Goal: Information Seeking & Learning: Learn about a topic

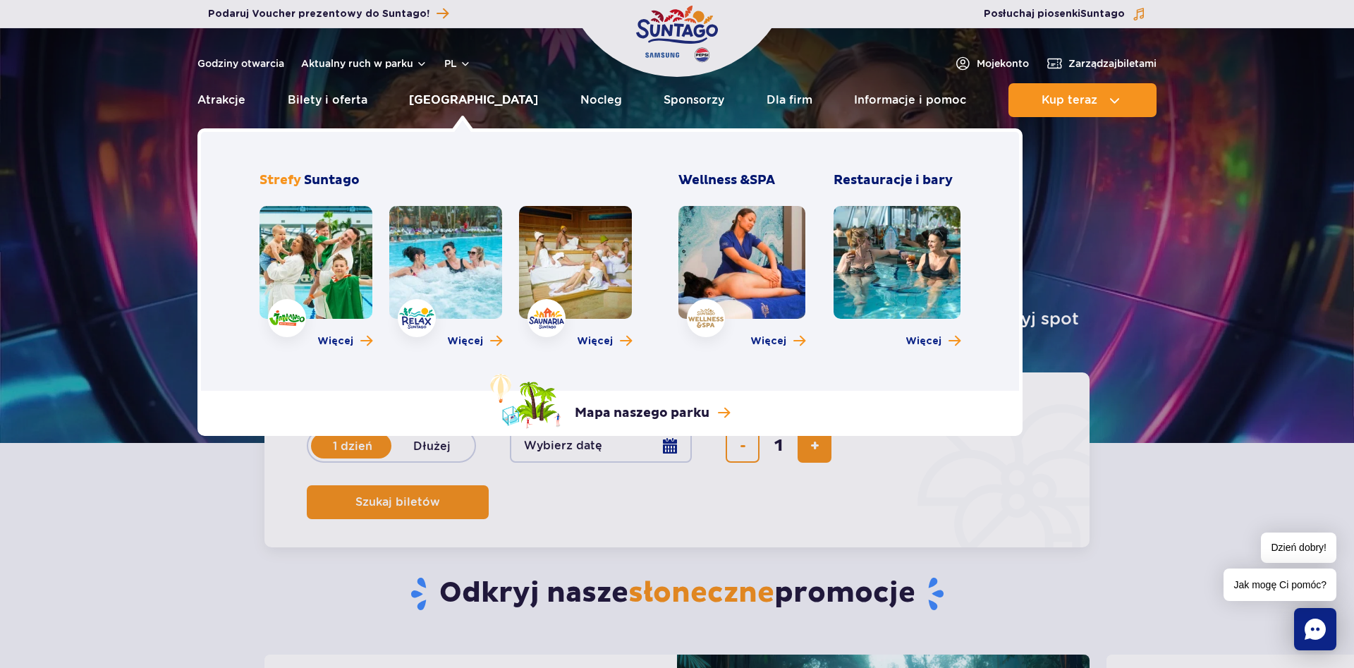
click at [467, 104] on link "[GEOGRAPHIC_DATA]" at bounding box center [473, 100] width 129 height 34
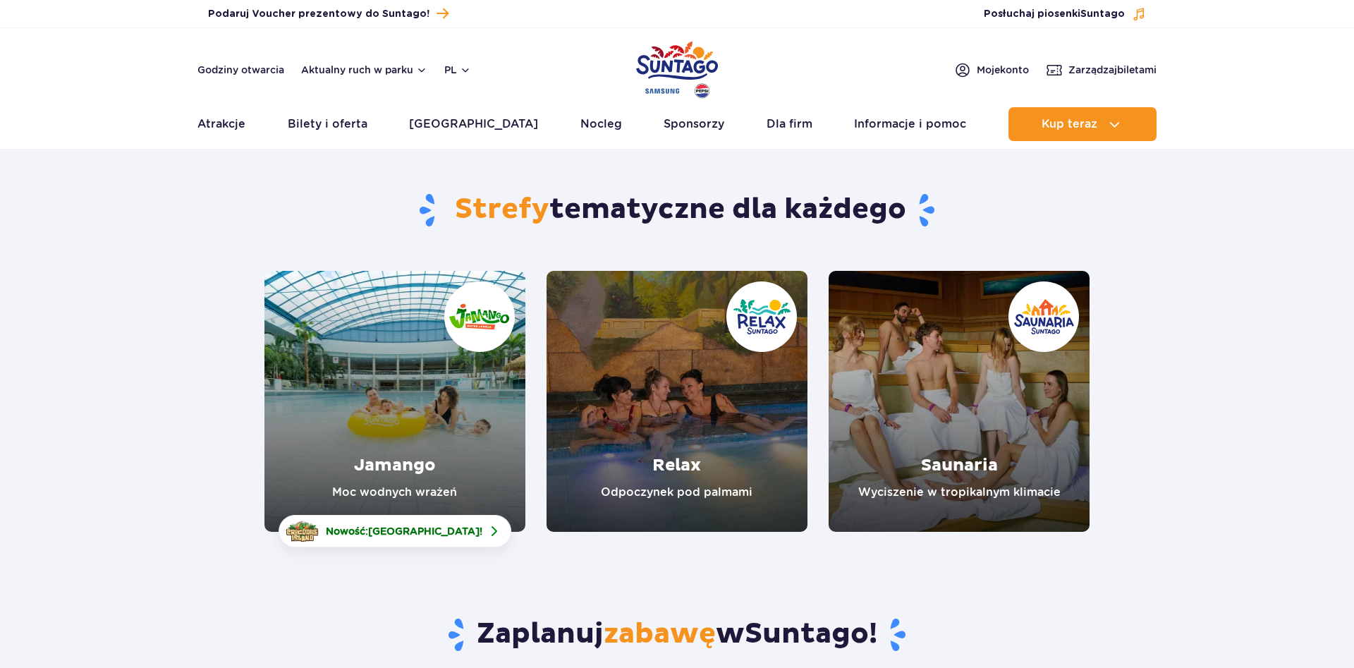
click at [467, 423] on link "Jamango" at bounding box center [395, 401] width 261 height 261
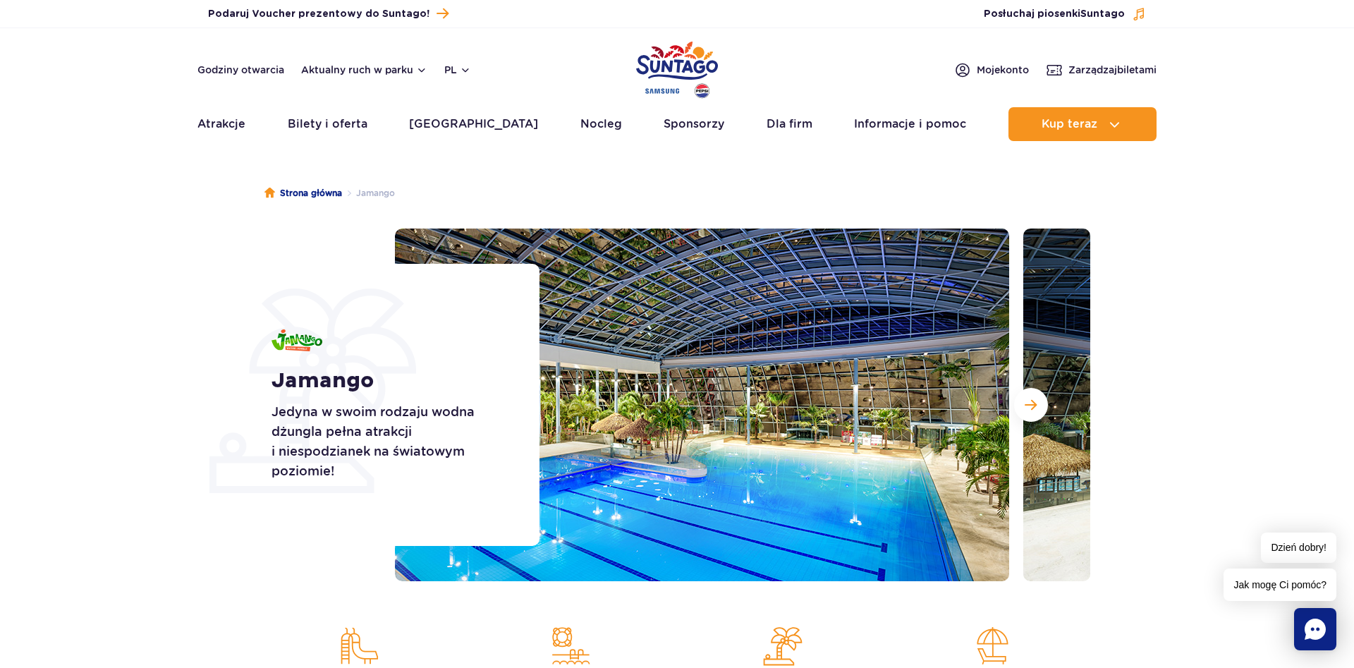
click at [1010, 409] on div at bounding box center [743, 405] width 696 height 353
click at [1016, 408] on button "Następny slajd" at bounding box center [1031, 405] width 34 height 34
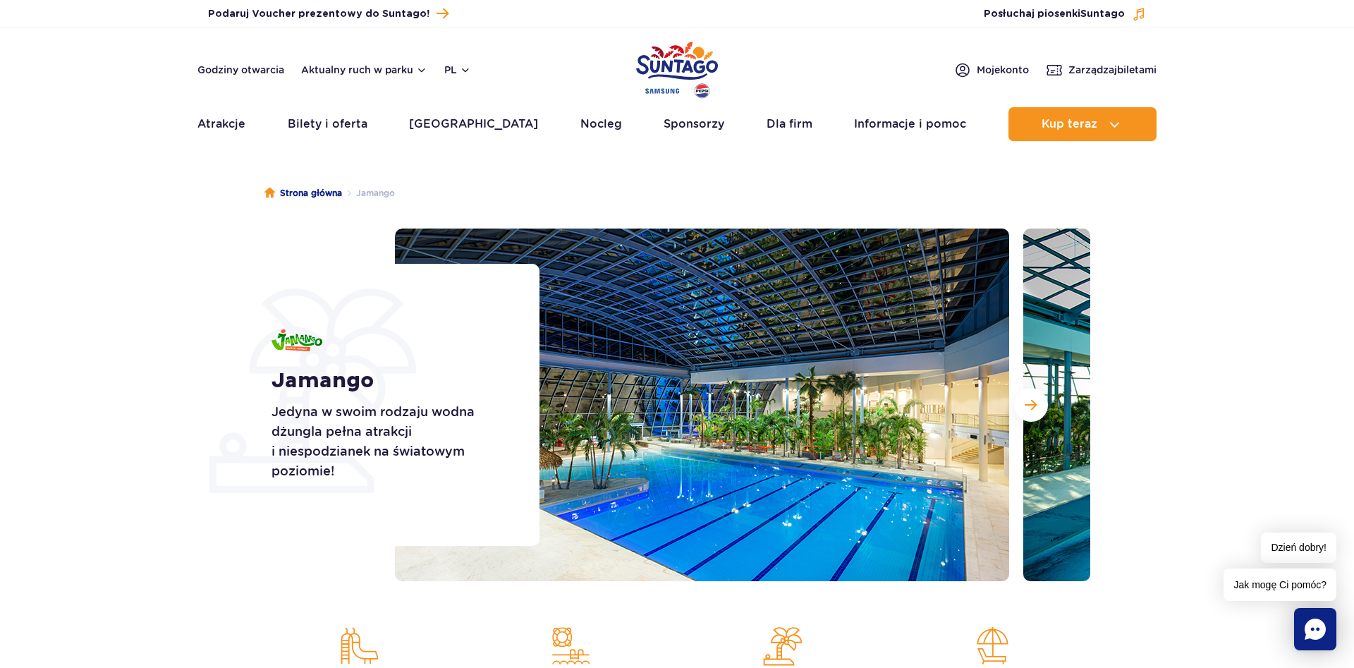
click at [267, 238] on div "Jamango Jedyna w swoim rodzaju wodna dżungla pełna atrakcji i niespodzianek na …" at bounding box center [677, 405] width 847 height 353
click at [1038, 405] on button "Następny slajd" at bounding box center [1031, 405] width 34 height 34
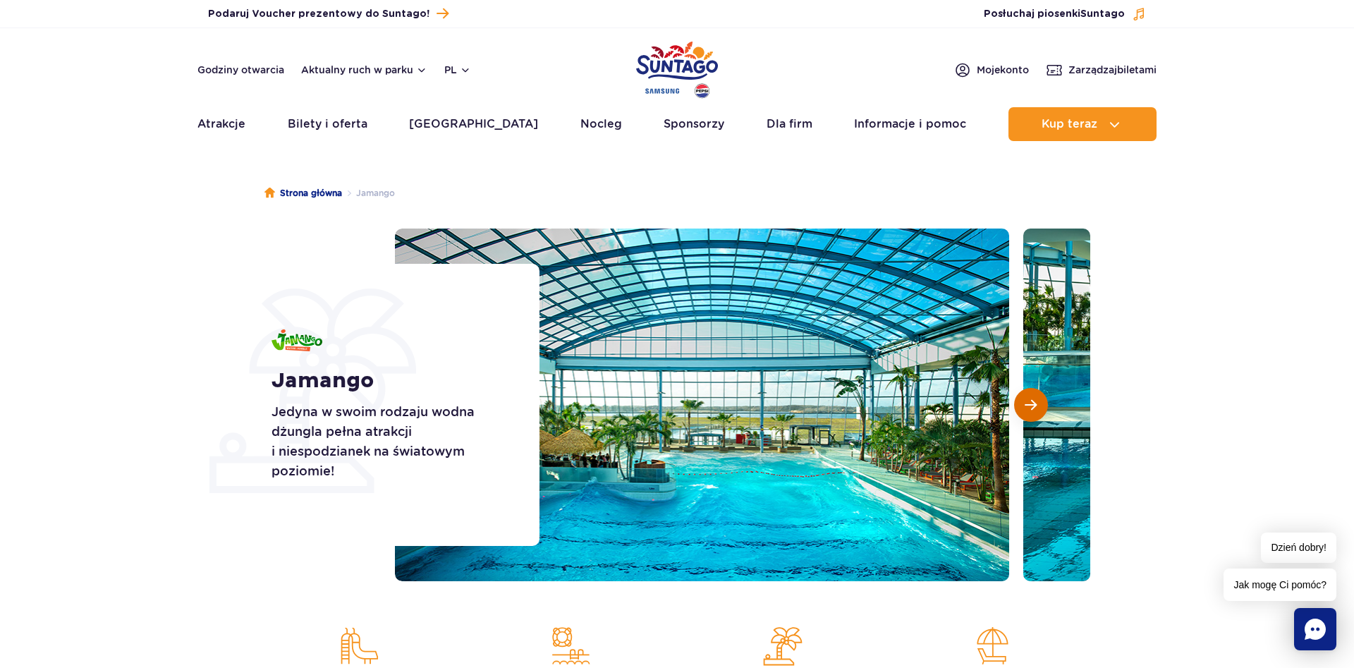
click at [1038, 405] on button "Następny slajd" at bounding box center [1031, 405] width 34 height 34
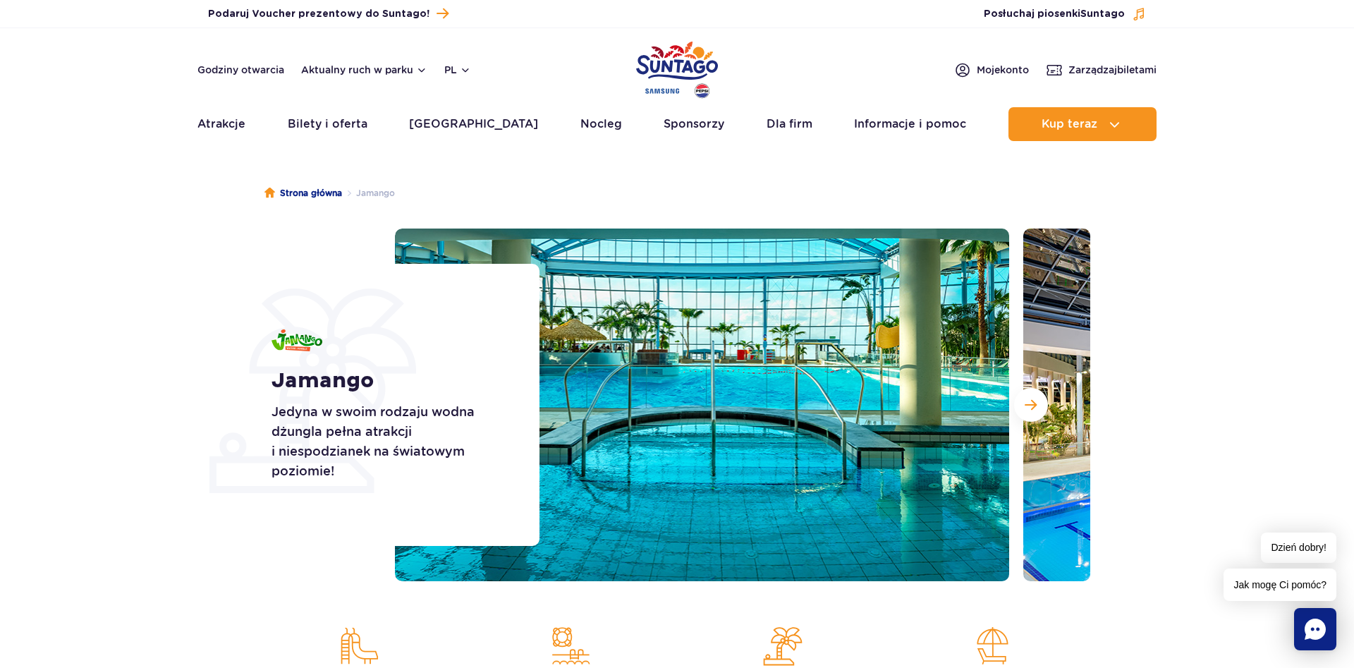
click at [1039, 386] on img at bounding box center [1331, 405] width 614 height 353
click at [1031, 410] on span "Następny slajd" at bounding box center [1031, 405] width 12 height 13
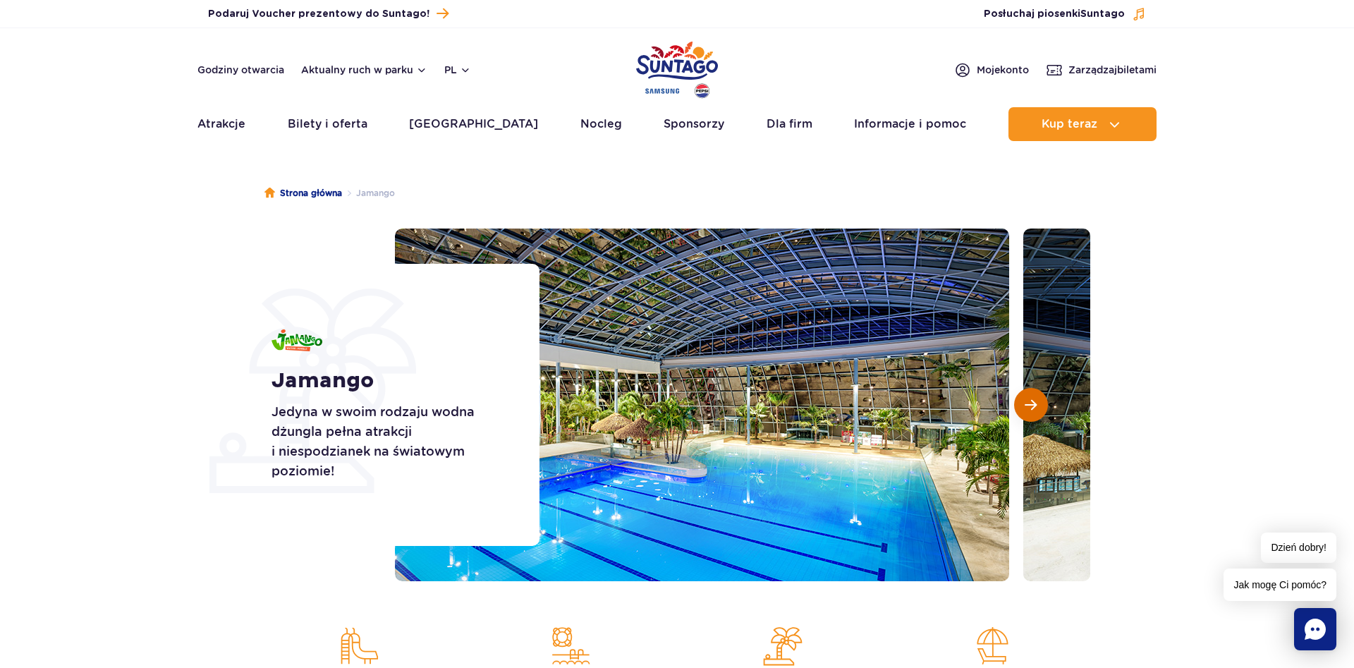
click at [1038, 399] on button "Następny slajd" at bounding box center [1031, 405] width 34 height 34
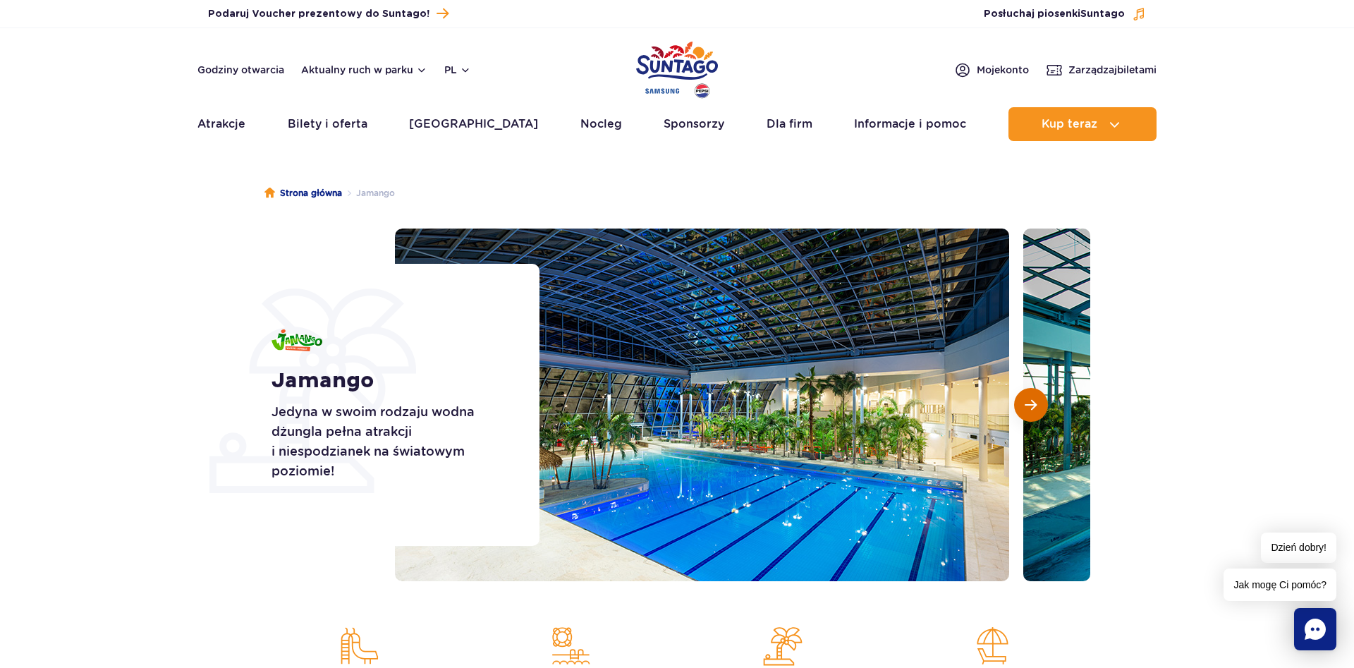
click at [1038, 399] on button "Następny slajd" at bounding box center [1031, 405] width 34 height 34
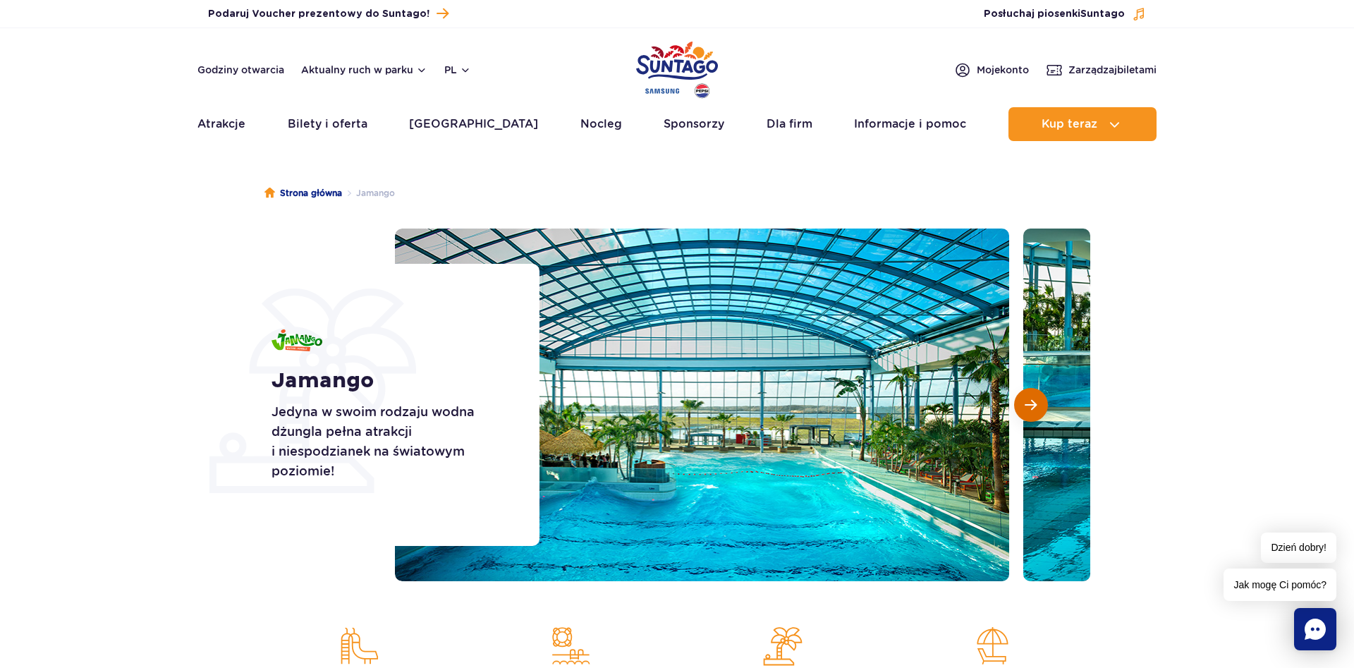
click at [1038, 399] on button "Następny slajd" at bounding box center [1031, 405] width 34 height 34
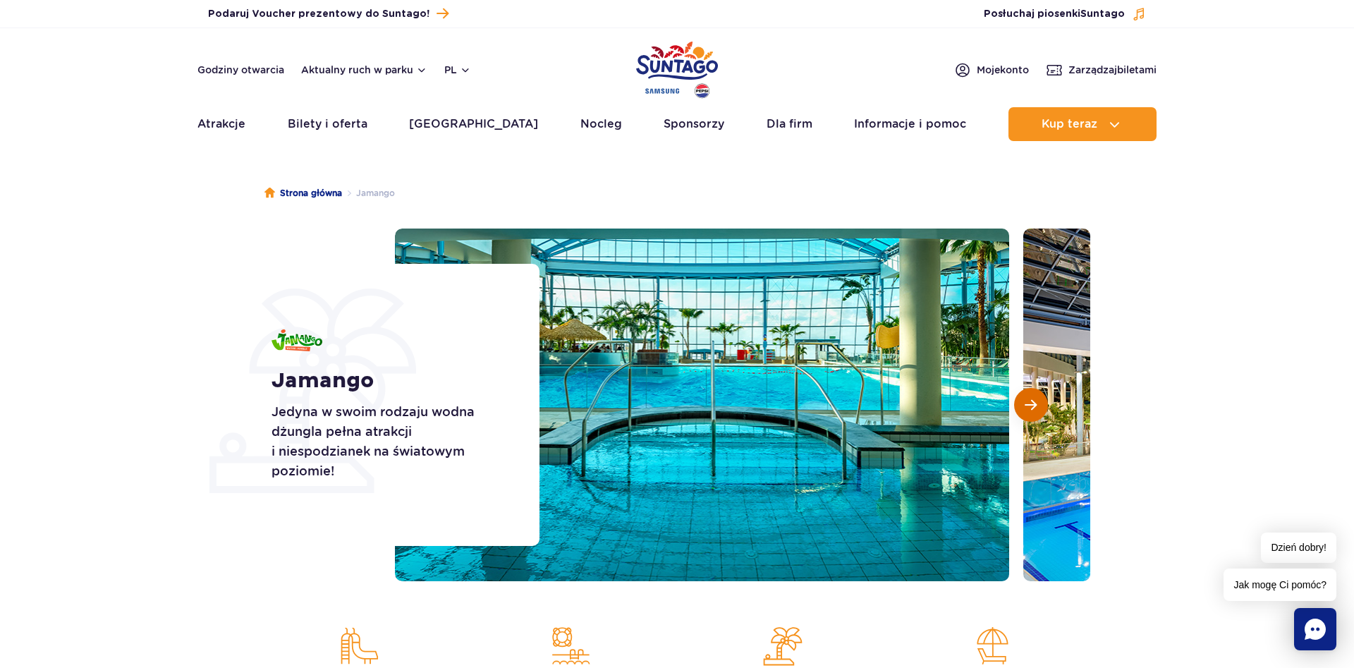
click at [1039, 399] on button "Następny slajd" at bounding box center [1031, 405] width 34 height 34
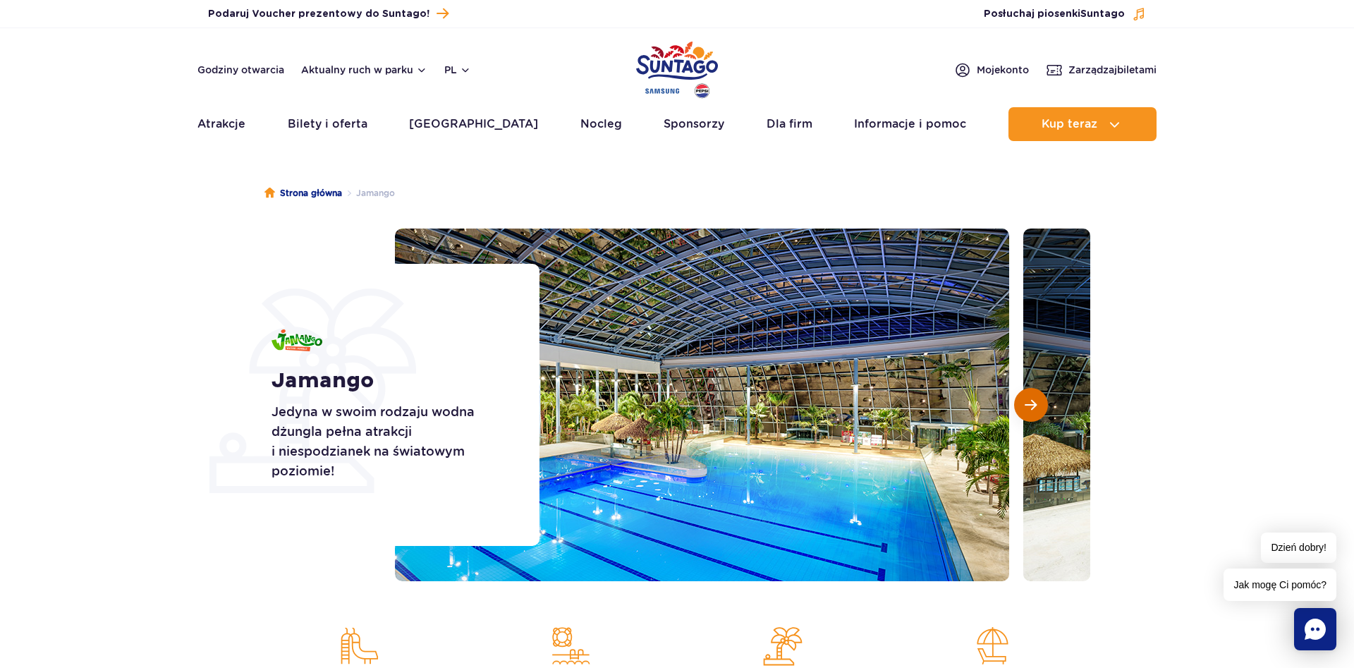
click at [1039, 399] on button "Następny slajd" at bounding box center [1031, 405] width 34 height 34
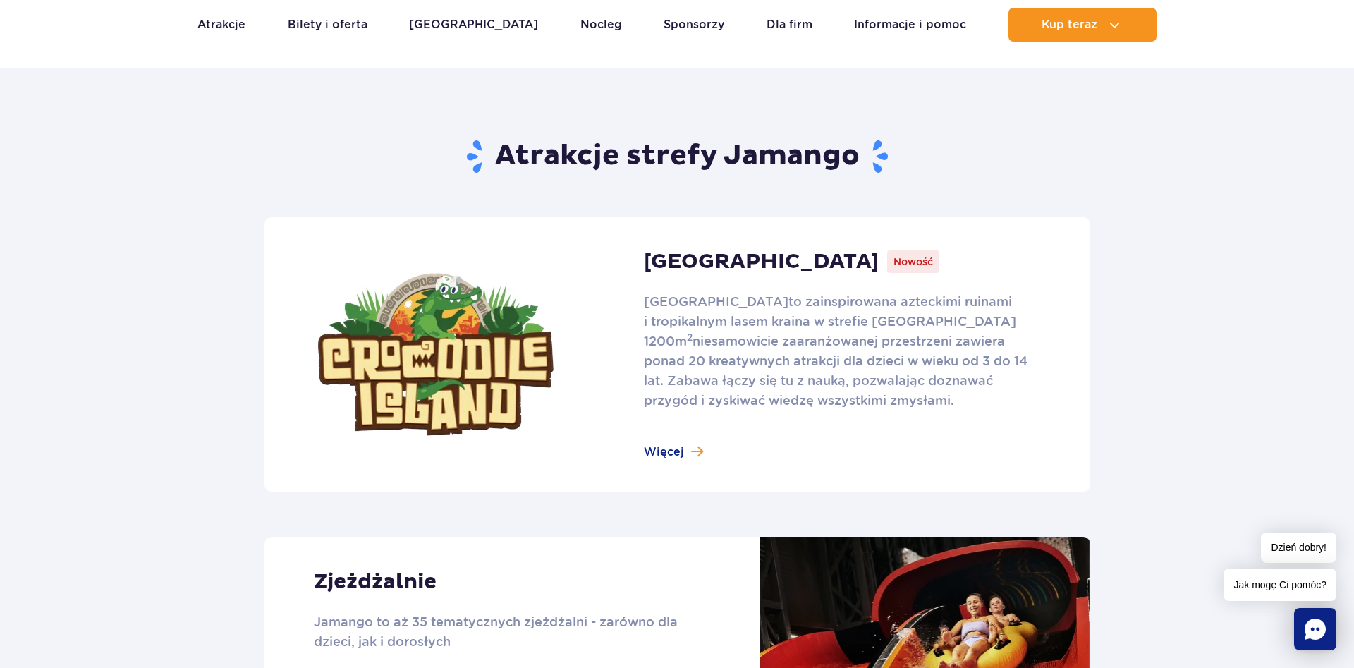
scroll to position [1079, 0]
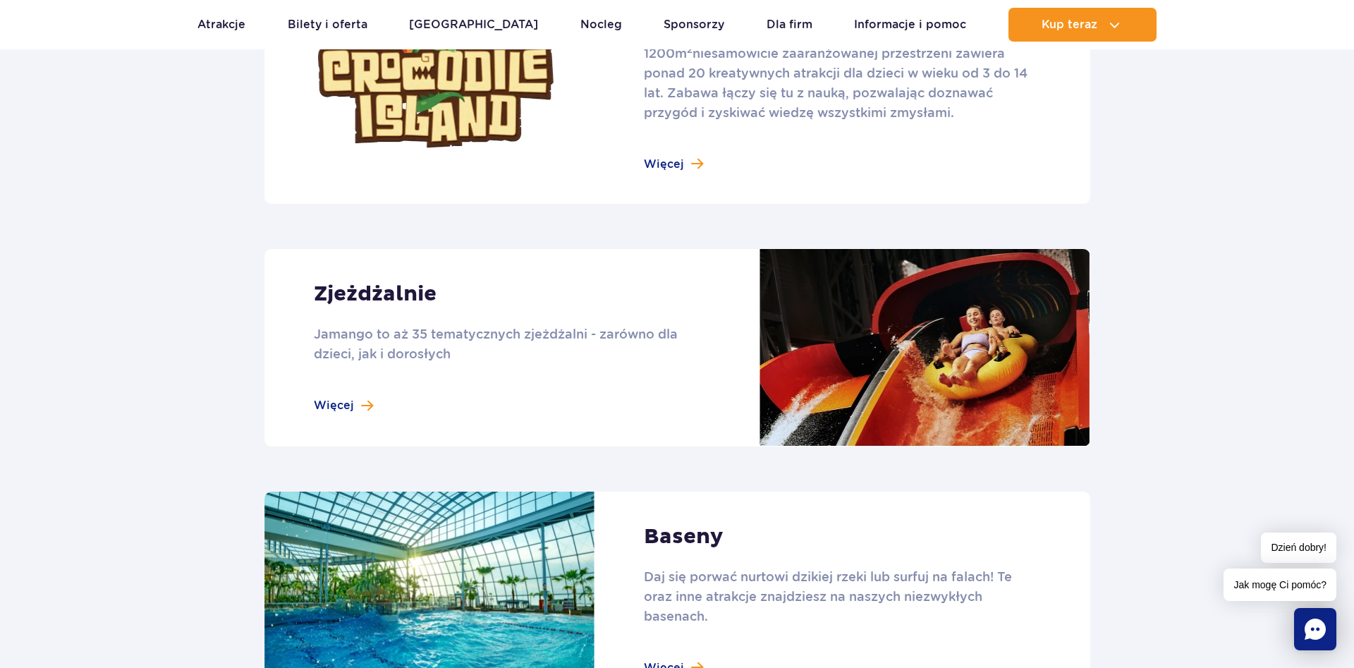
click at [346, 404] on link at bounding box center [678, 348] width 826 height 198
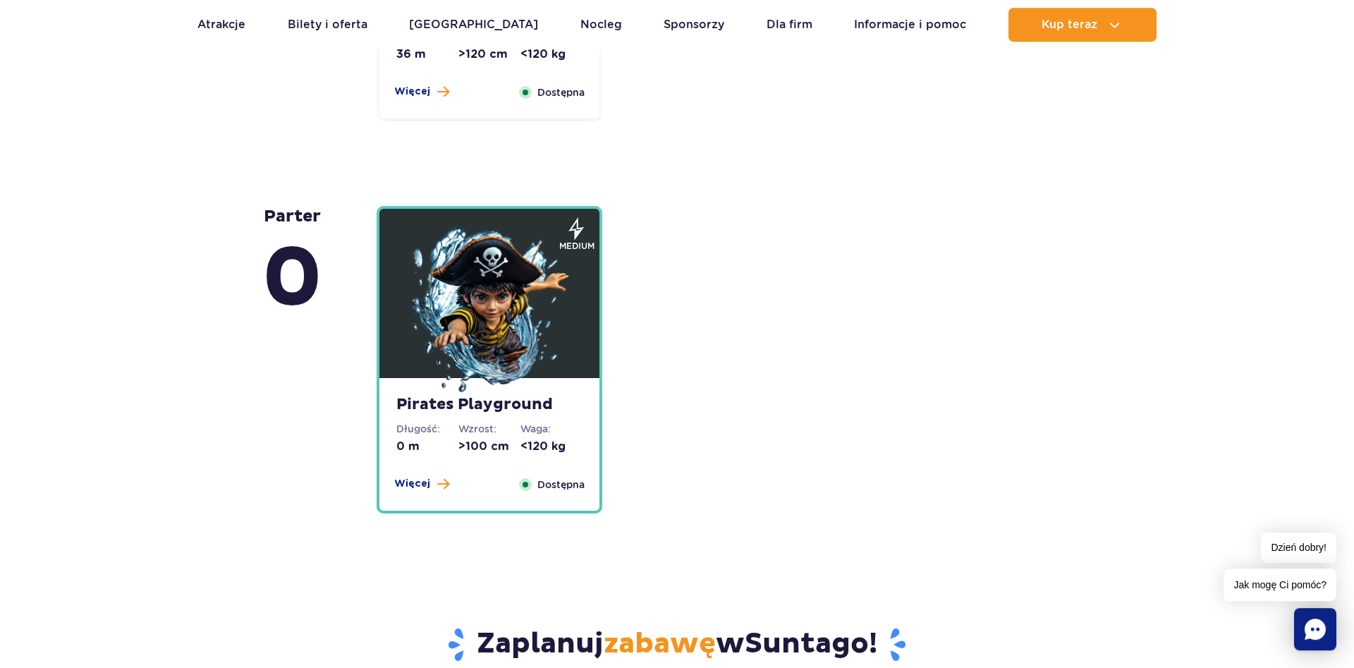
scroll to position [3310, 0]
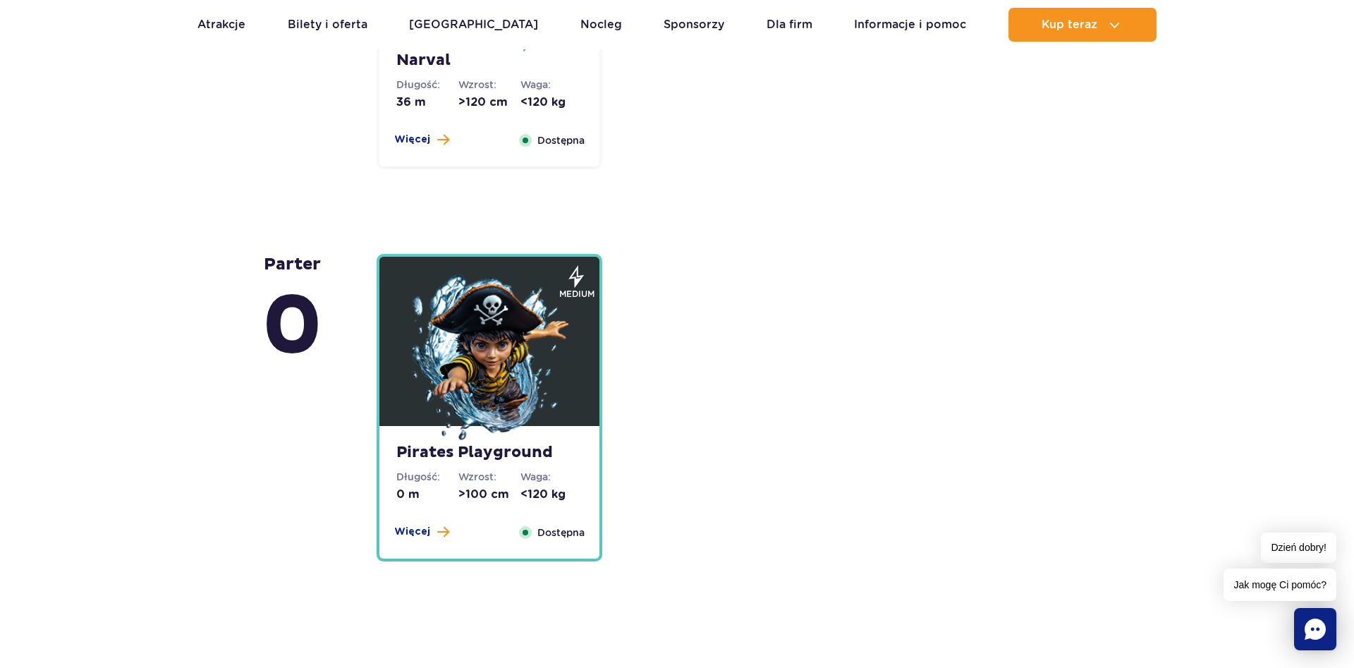
click at [467, 370] on img at bounding box center [489, 358] width 169 height 169
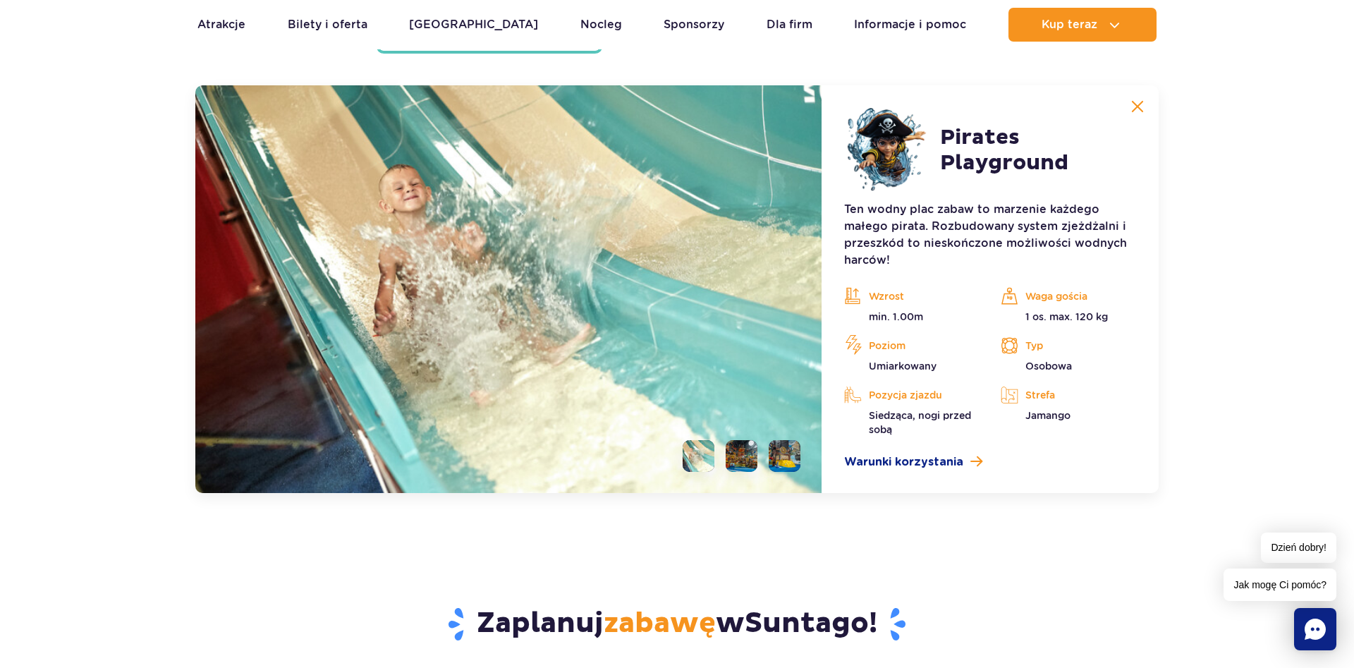
scroll to position [3818, 0]
click at [741, 456] on li at bounding box center [742, 455] width 32 height 32
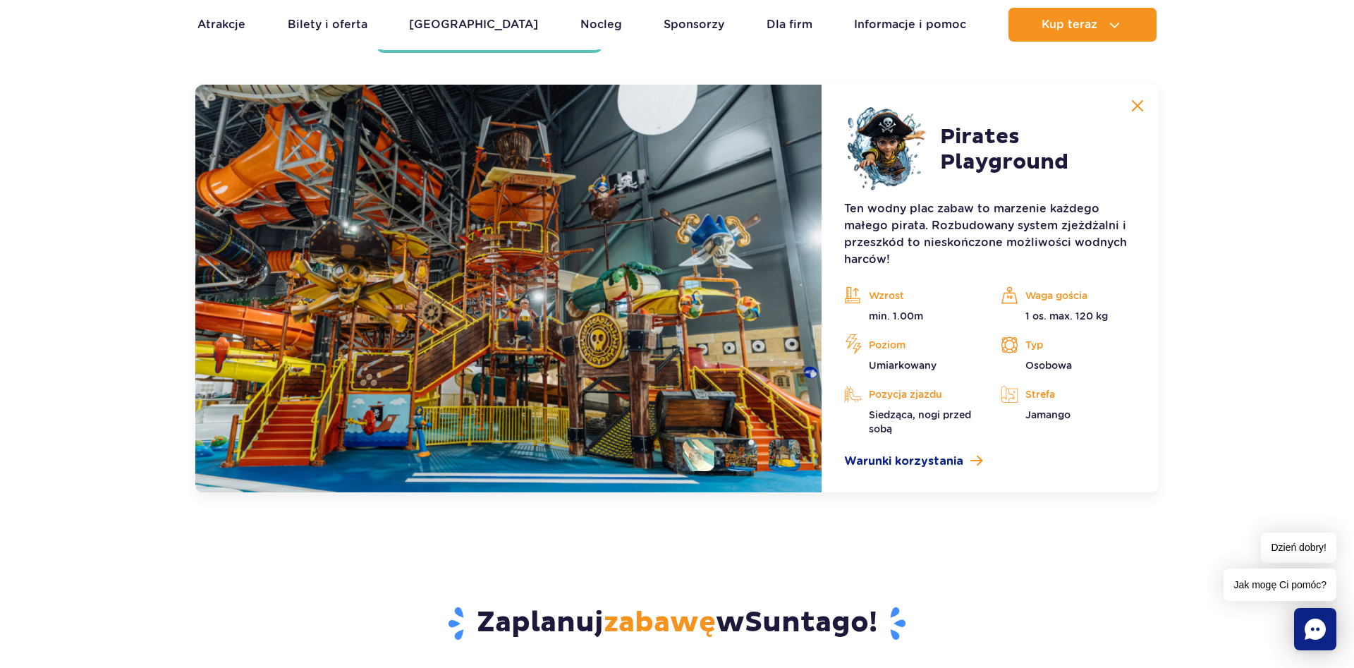
click at [784, 456] on li at bounding box center [785, 455] width 32 height 32
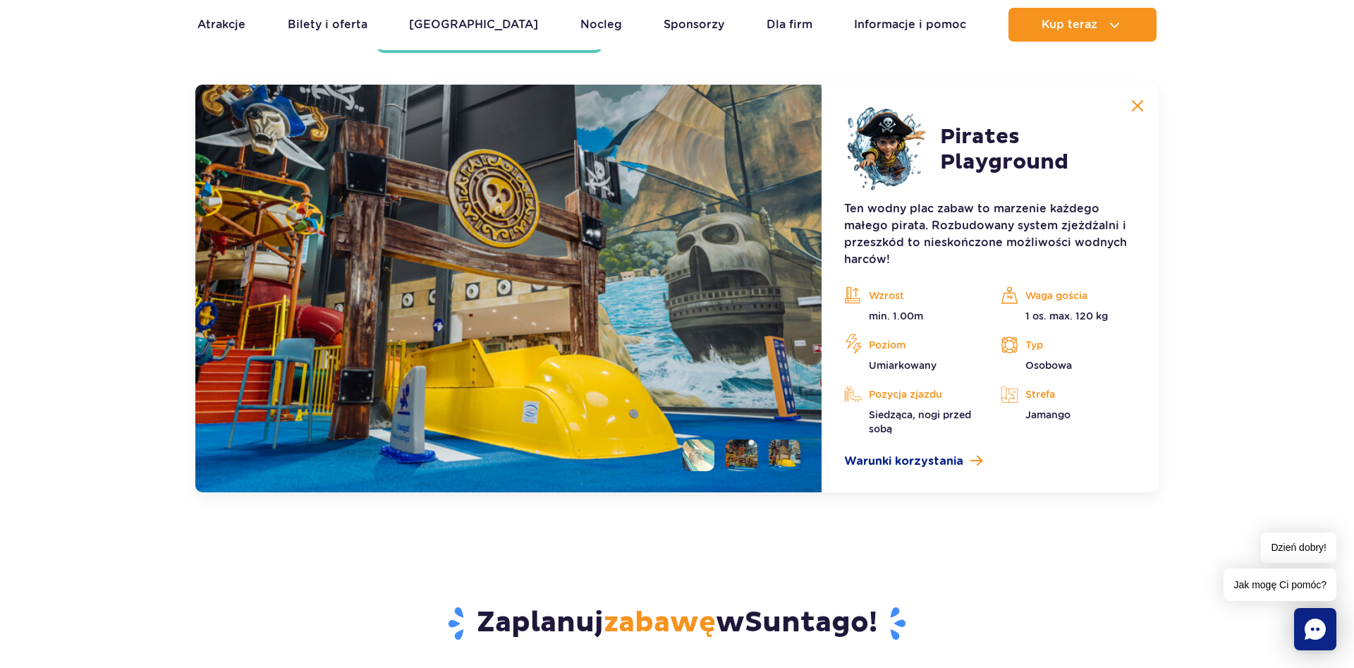
click at [1136, 107] on img at bounding box center [1137, 105] width 13 height 13
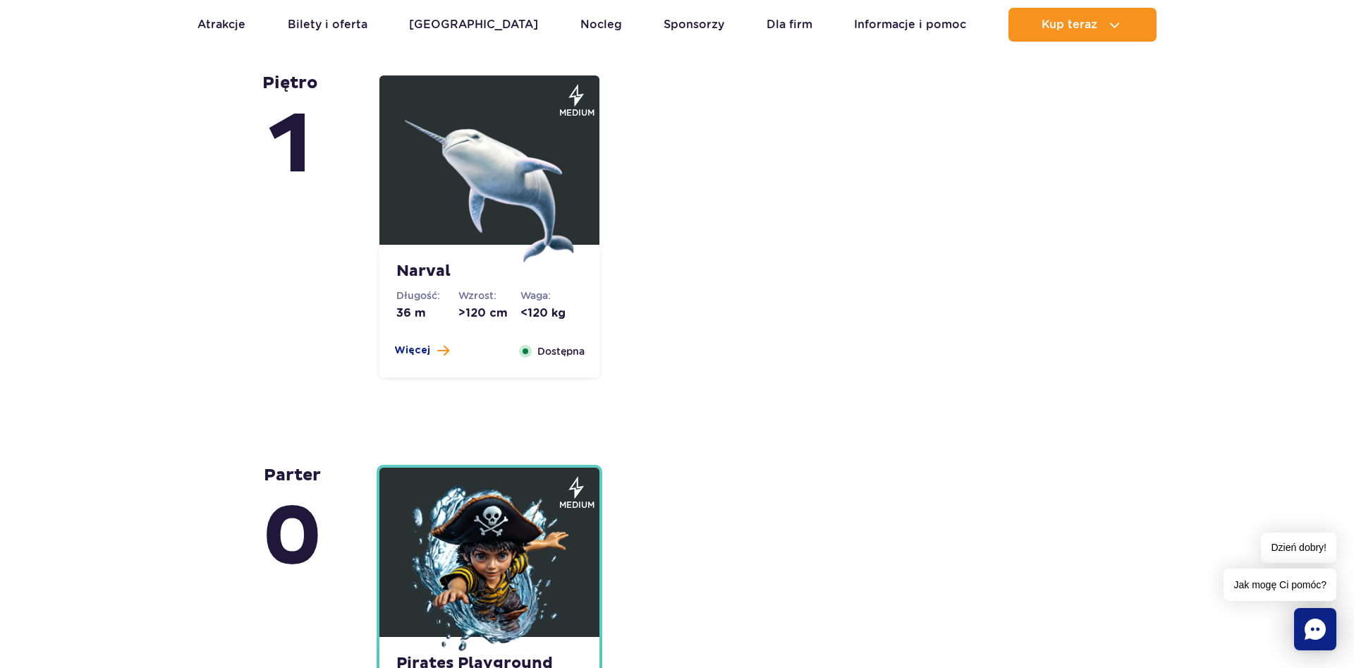
click at [473, 191] on img at bounding box center [489, 177] width 169 height 169
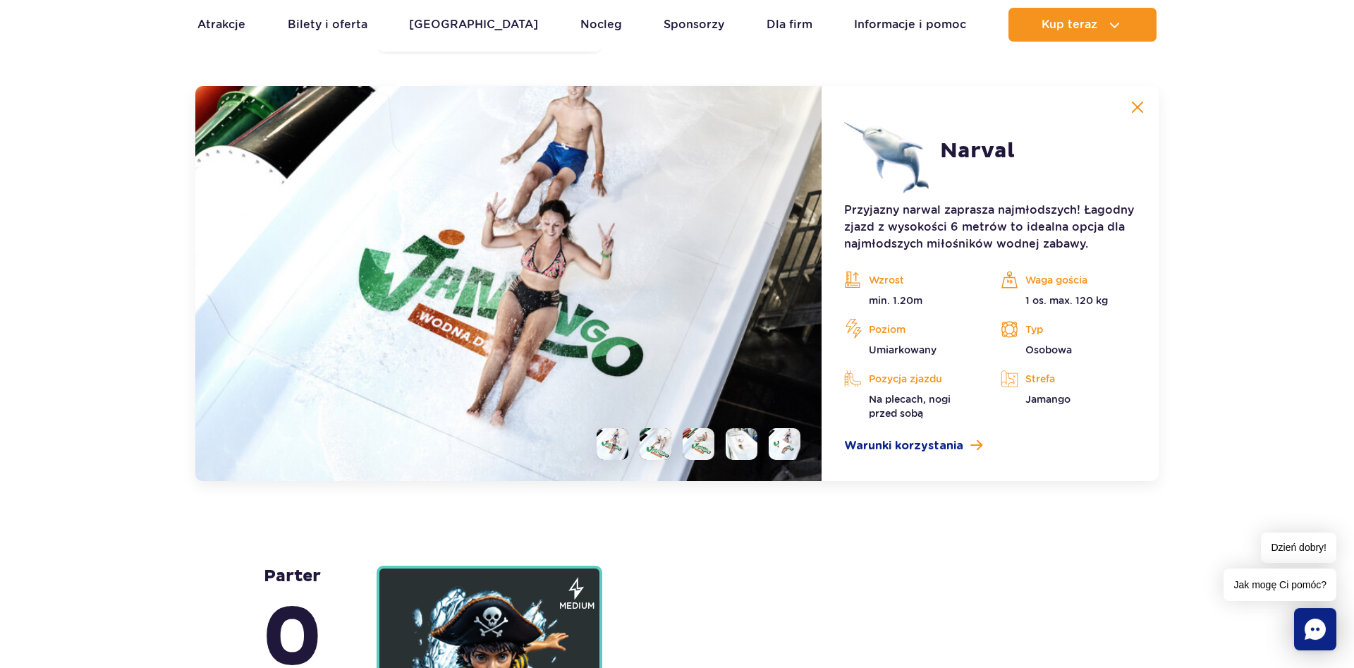
scroll to position [3426, 0]
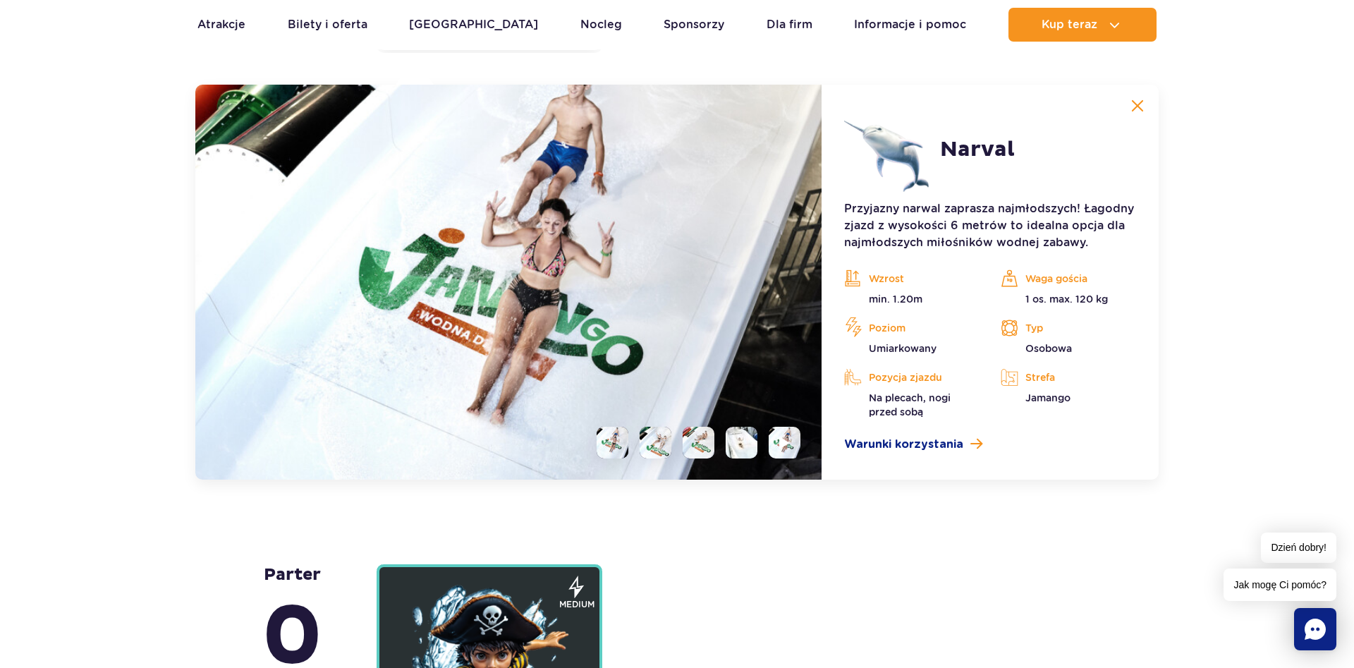
click at [650, 449] on li at bounding box center [656, 443] width 32 height 32
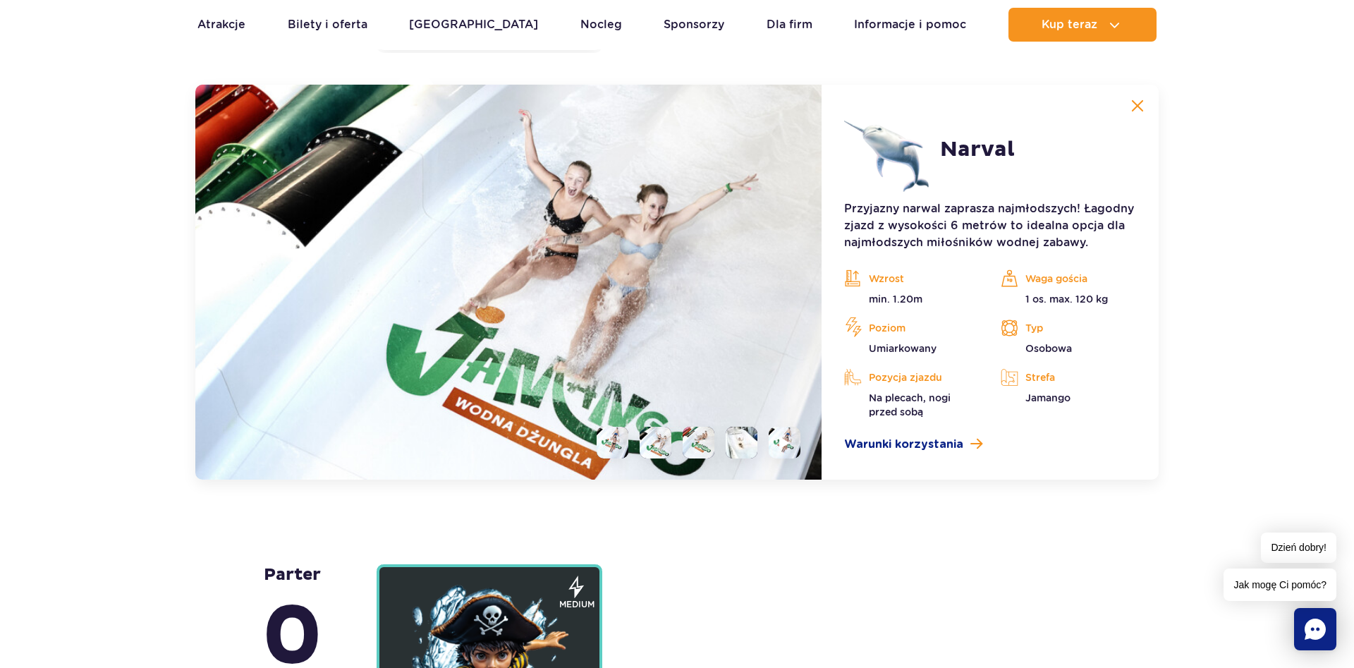
click at [708, 440] on li at bounding box center [699, 443] width 32 height 32
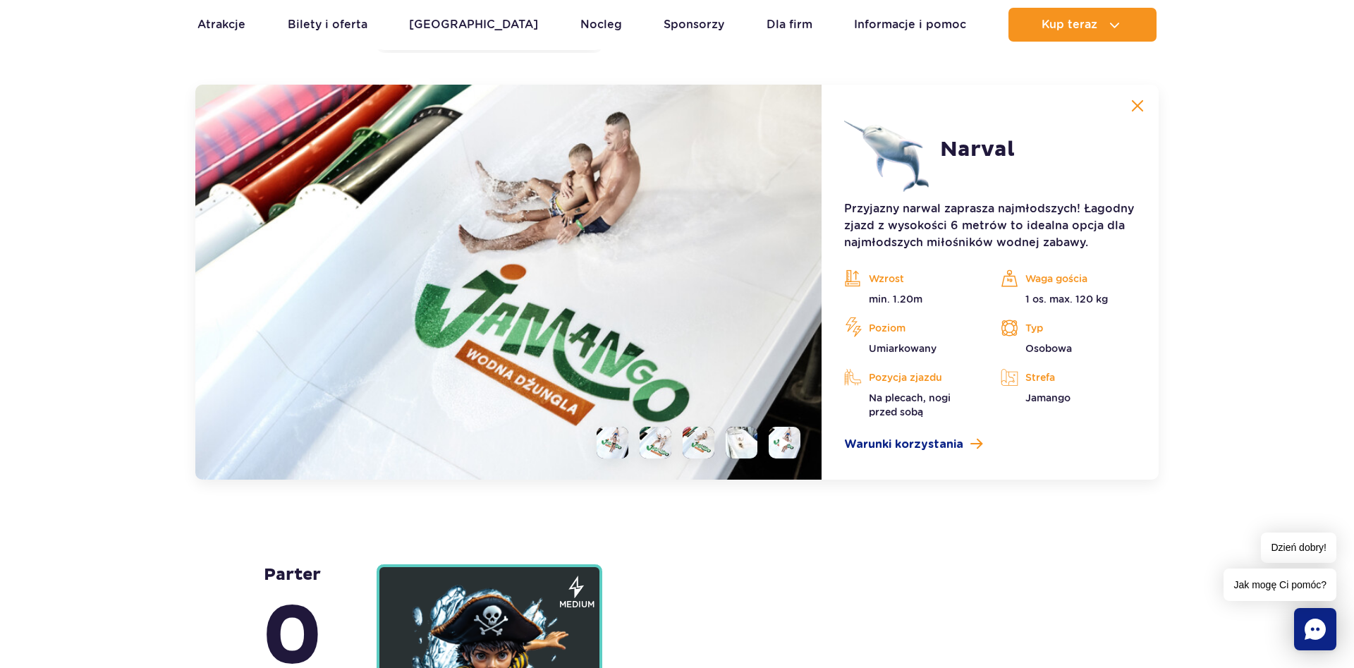
click at [740, 440] on li at bounding box center [742, 443] width 32 height 32
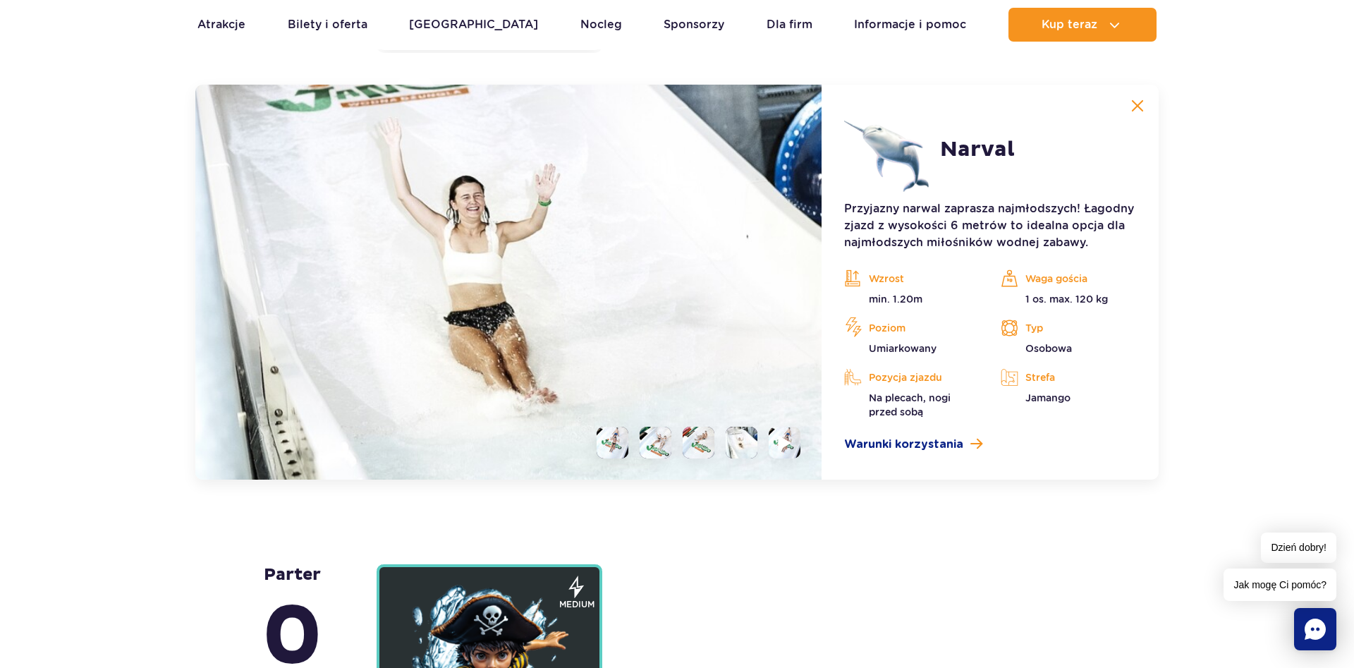
click at [787, 440] on img at bounding box center [784, 443] width 13 height 16
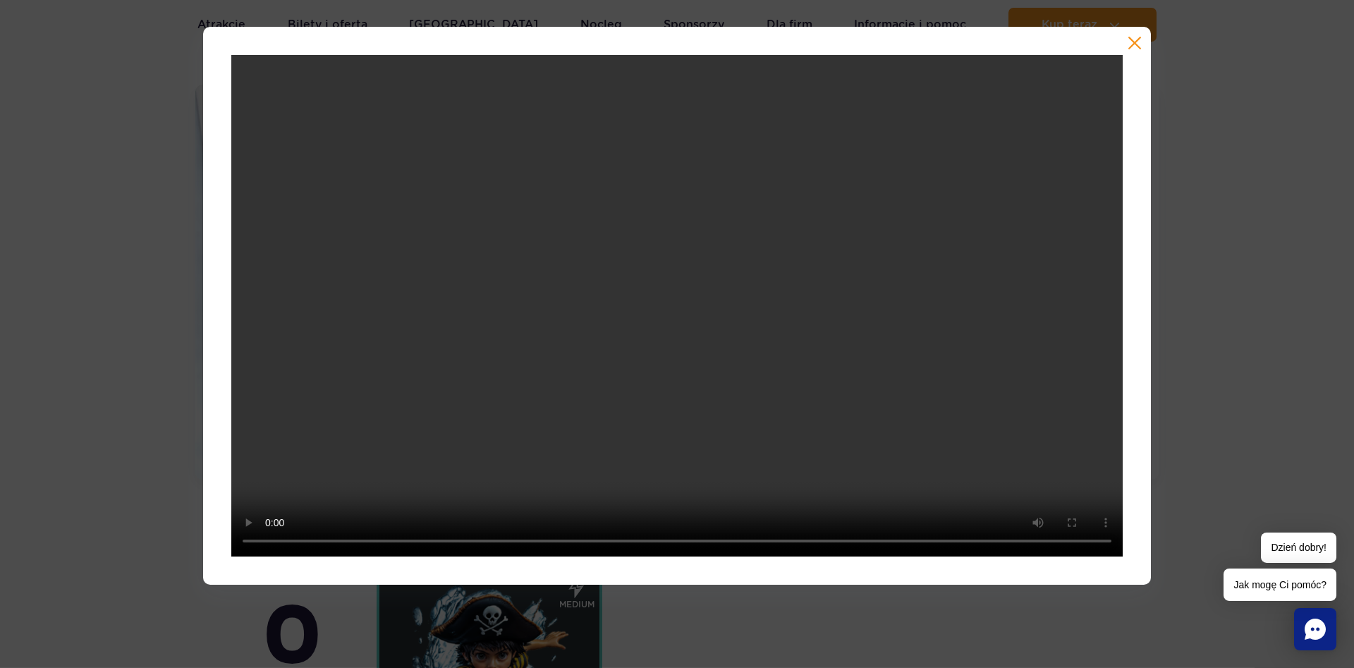
click at [1131, 44] on button "button" at bounding box center [1135, 43] width 14 height 14
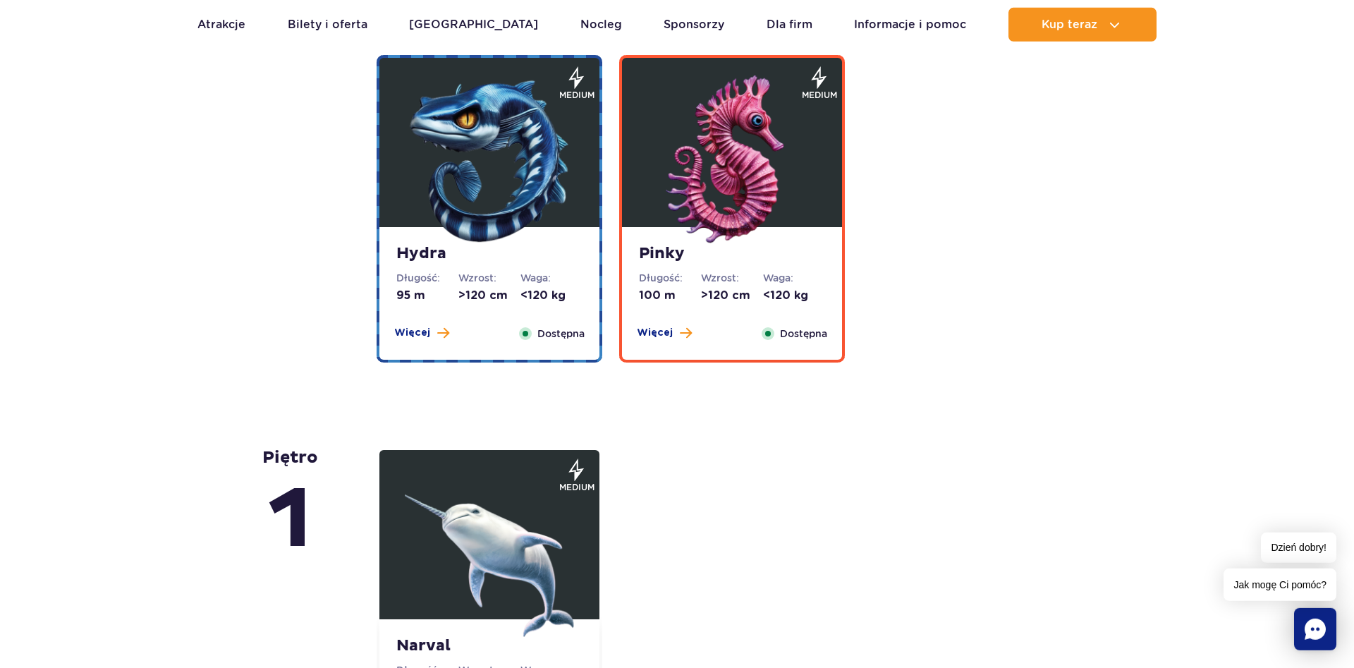
scroll to position [2707, 0]
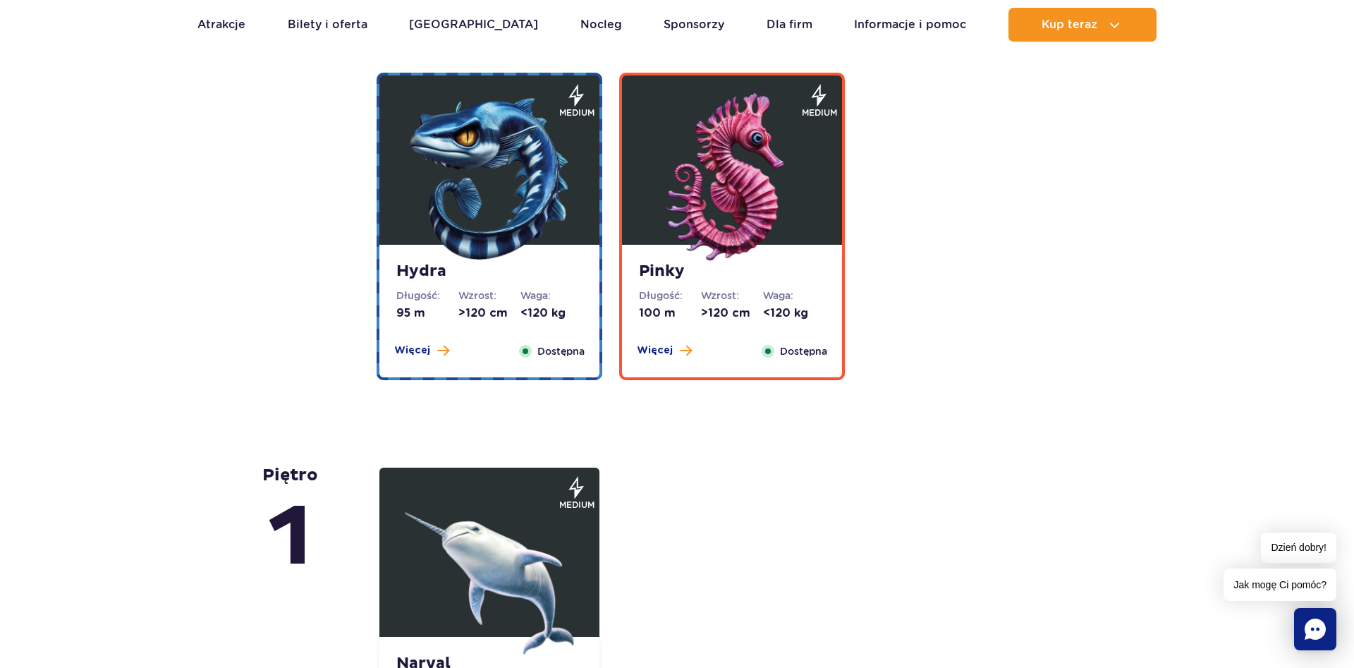
click at [506, 229] on img at bounding box center [489, 177] width 169 height 169
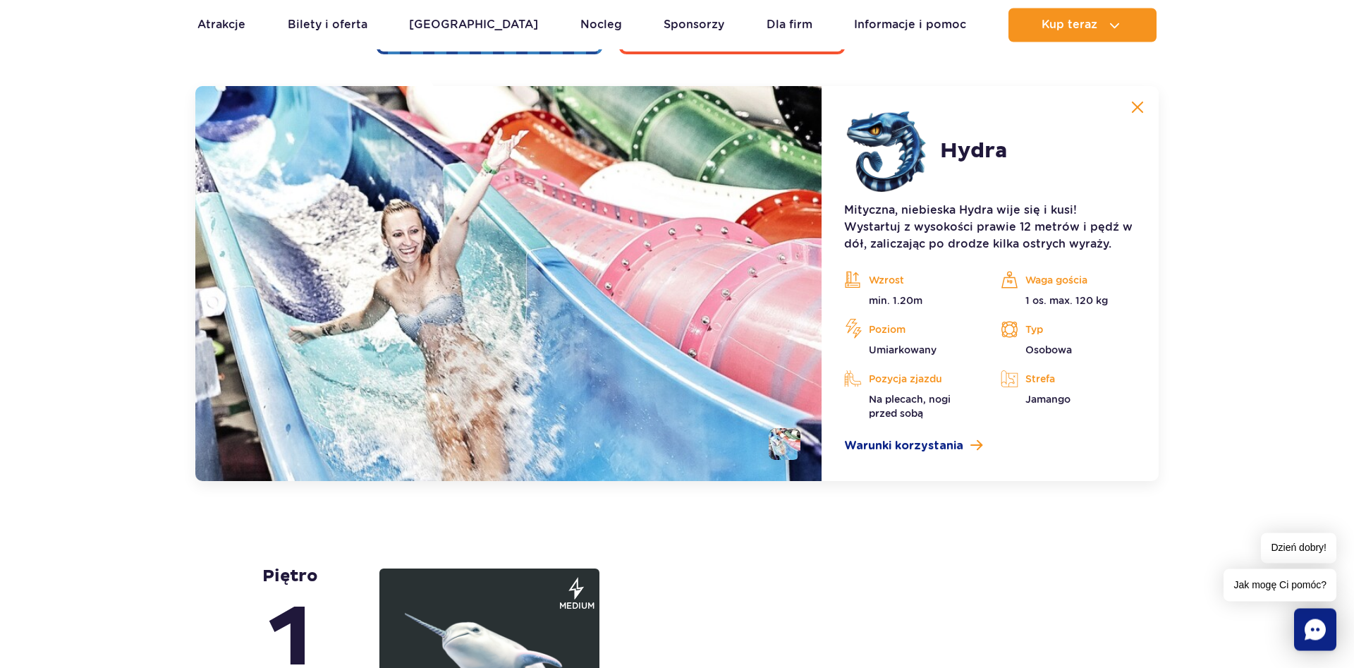
scroll to position [3034, 0]
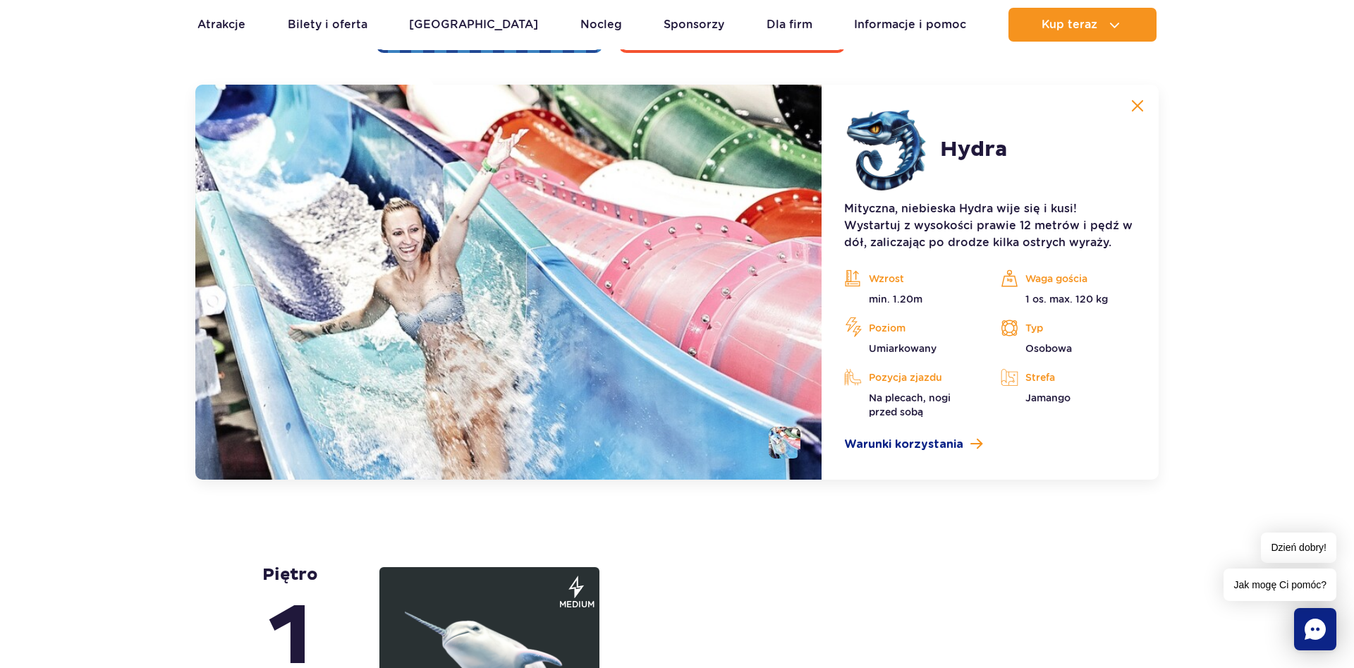
click at [784, 440] on li at bounding box center [785, 443] width 32 height 32
click at [1138, 106] on img at bounding box center [1137, 105] width 13 height 13
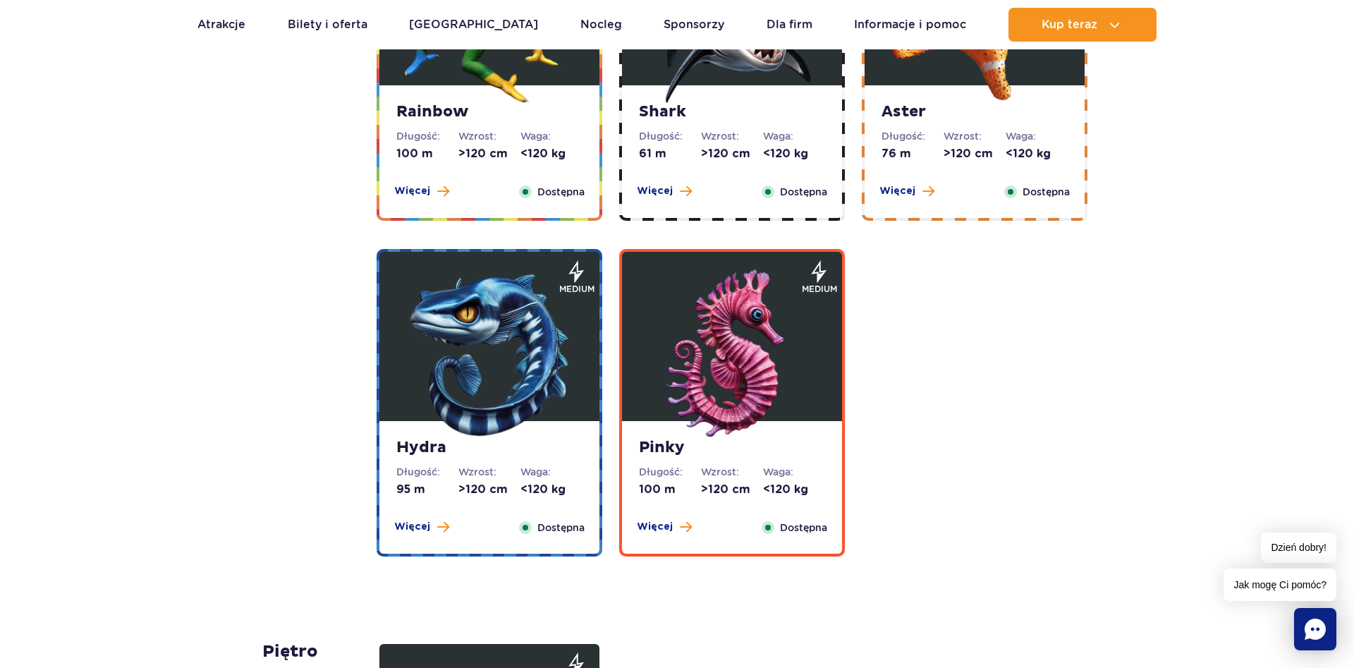
click at [742, 330] on img at bounding box center [732, 353] width 169 height 169
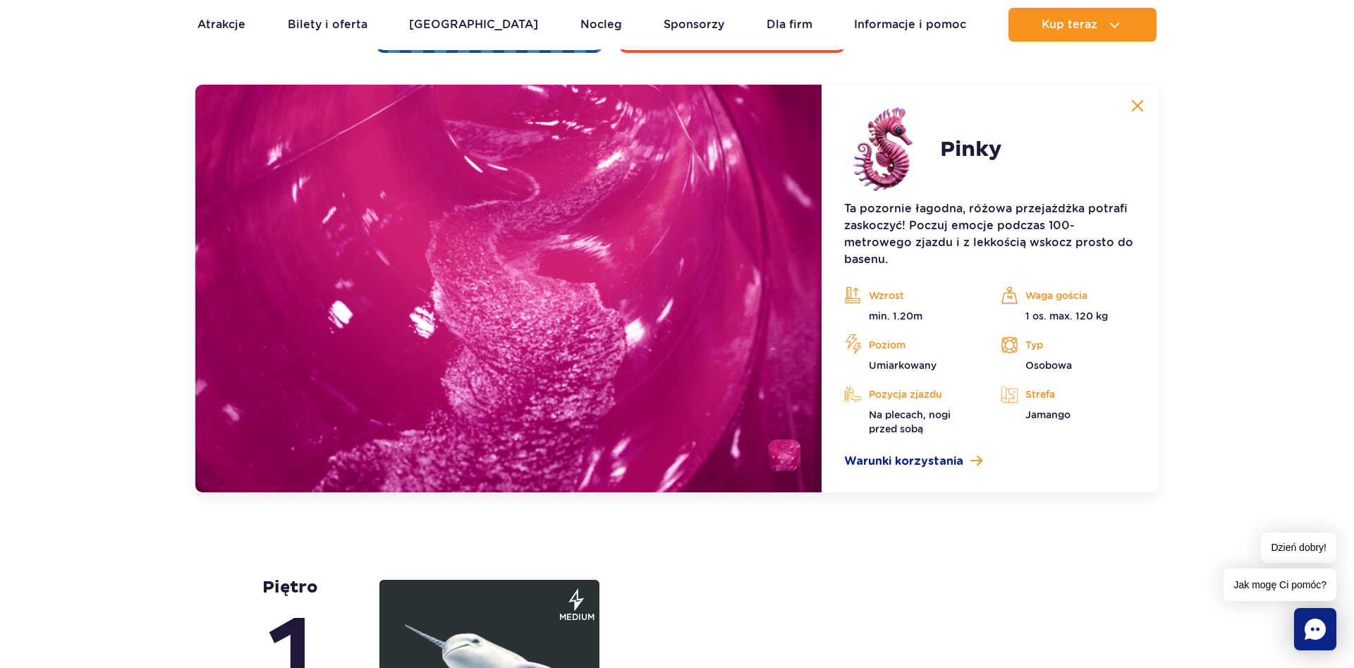
click at [1139, 103] on img at bounding box center [1137, 105] width 13 height 13
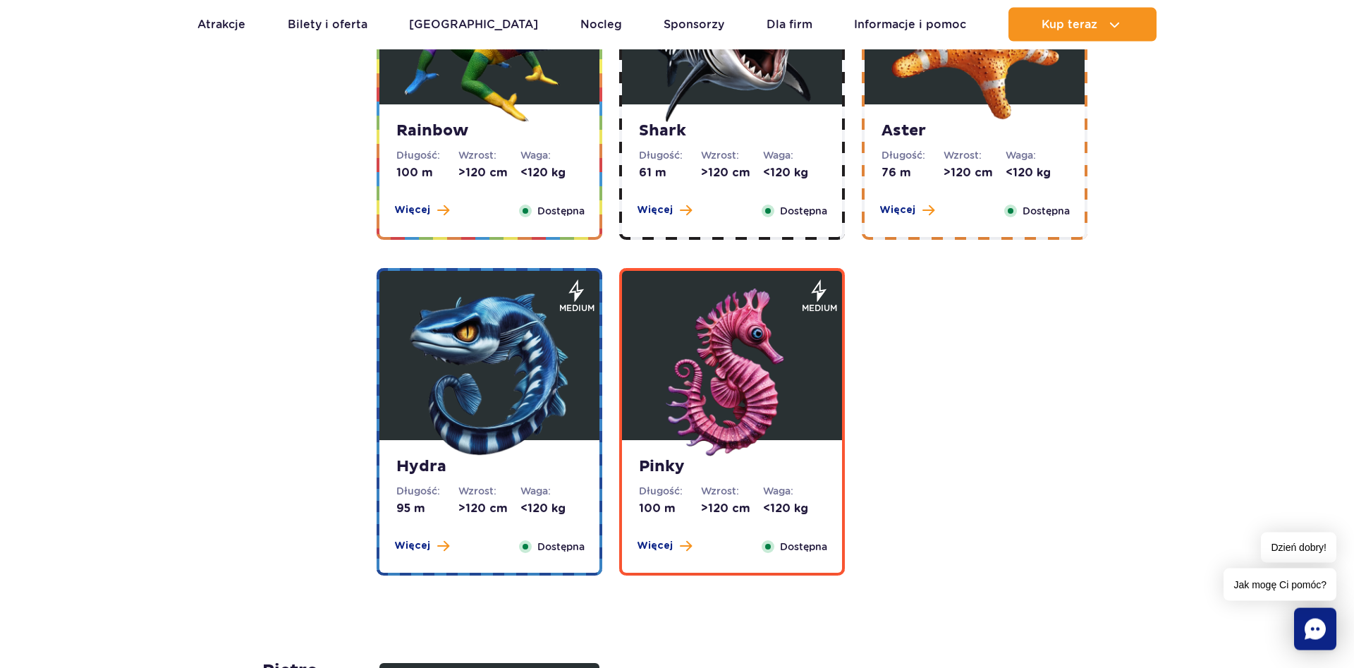
scroll to position [2386, 0]
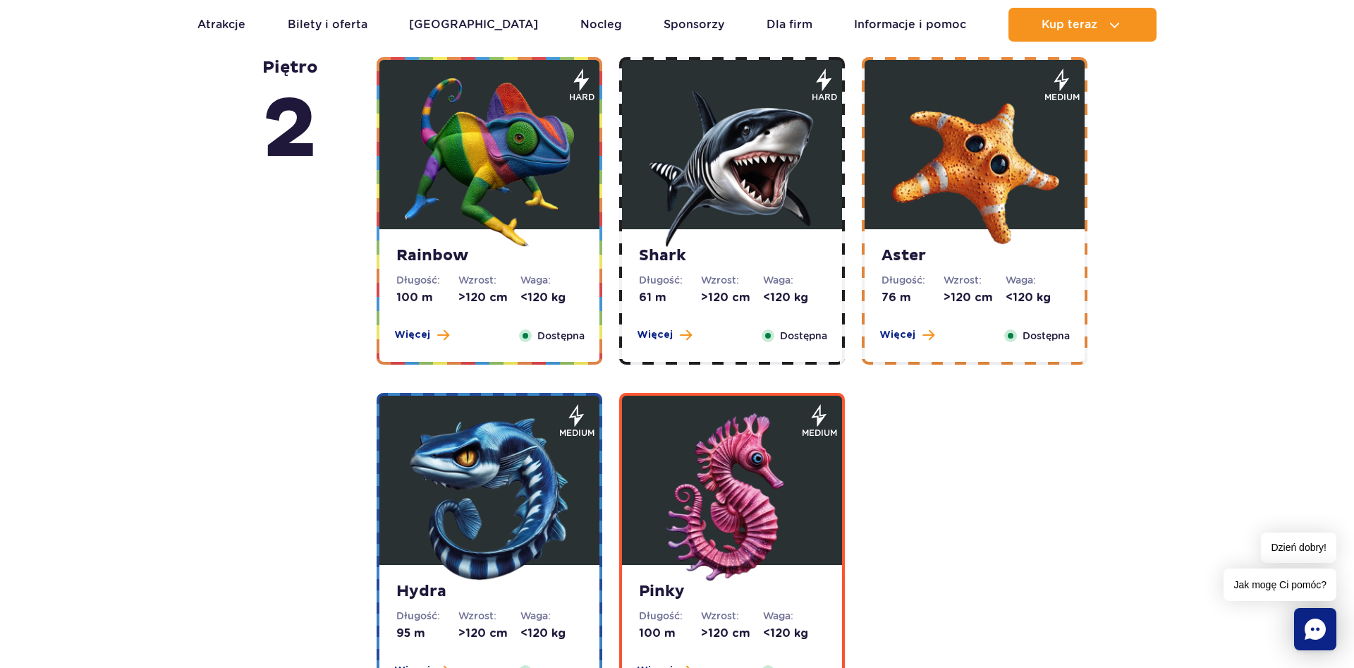
click at [520, 158] on img at bounding box center [489, 162] width 169 height 169
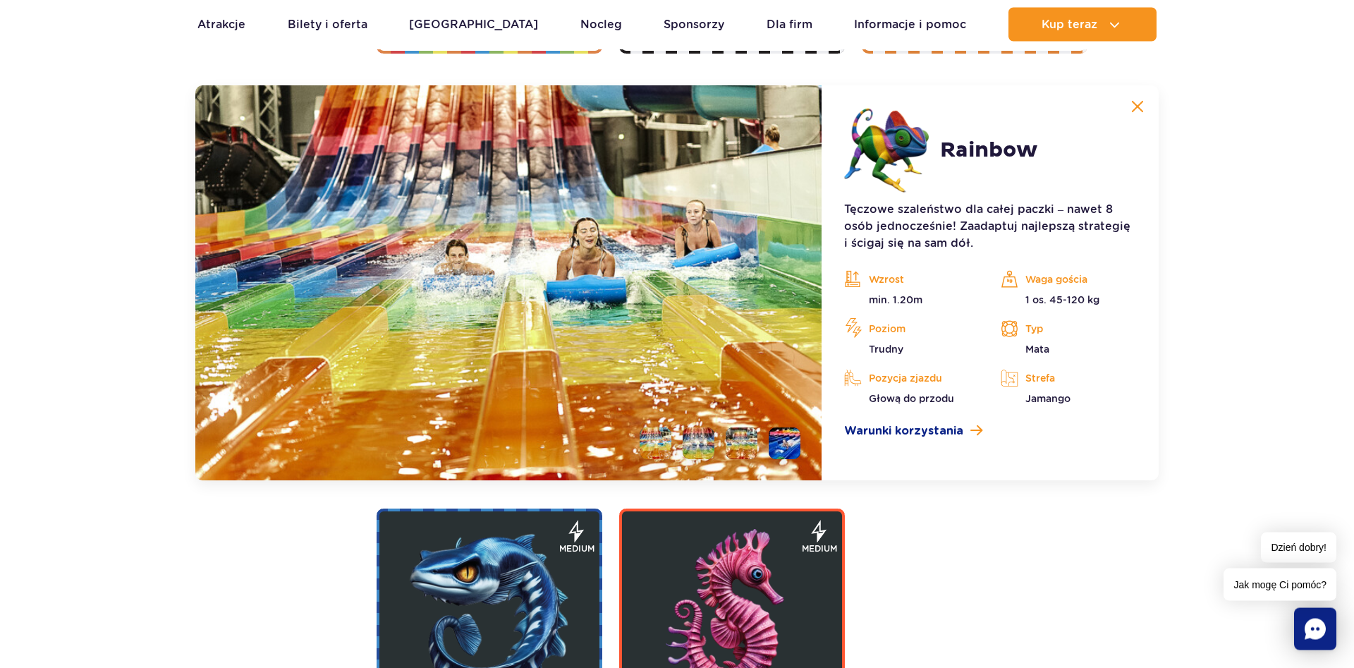
scroll to position [2698, 0]
click at [1136, 105] on img at bounding box center [1137, 105] width 13 height 13
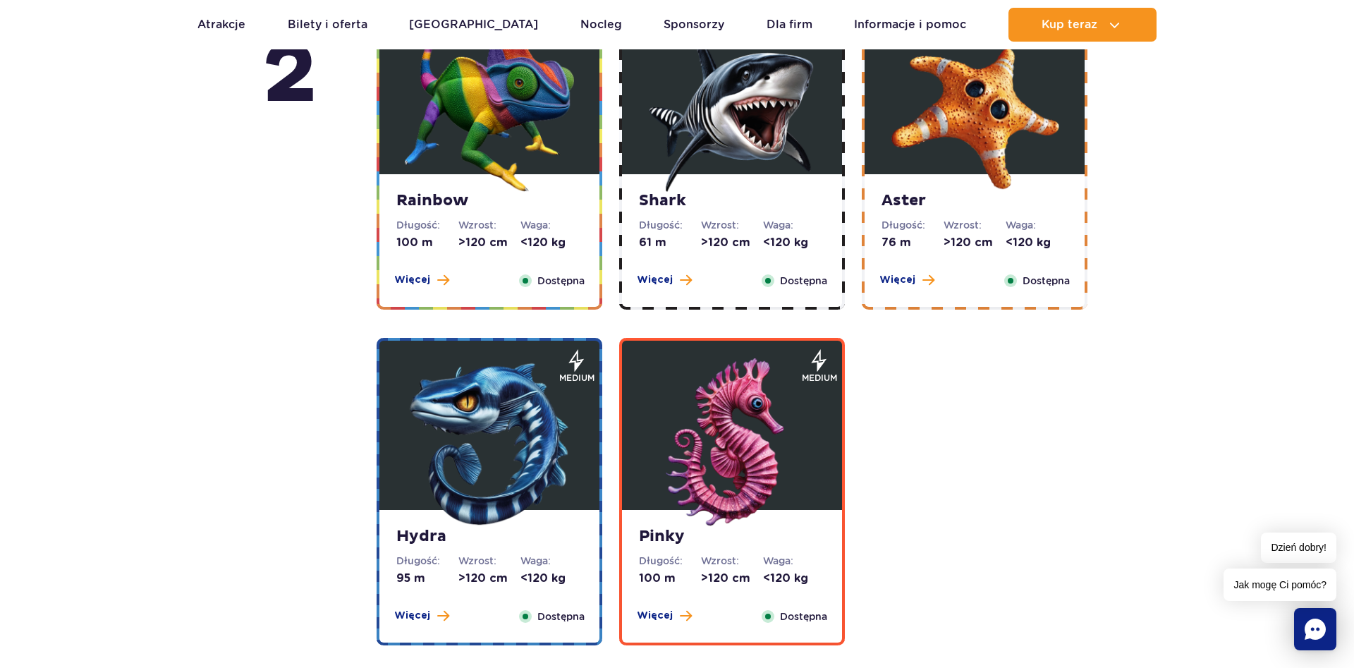
scroll to position [2410, 0]
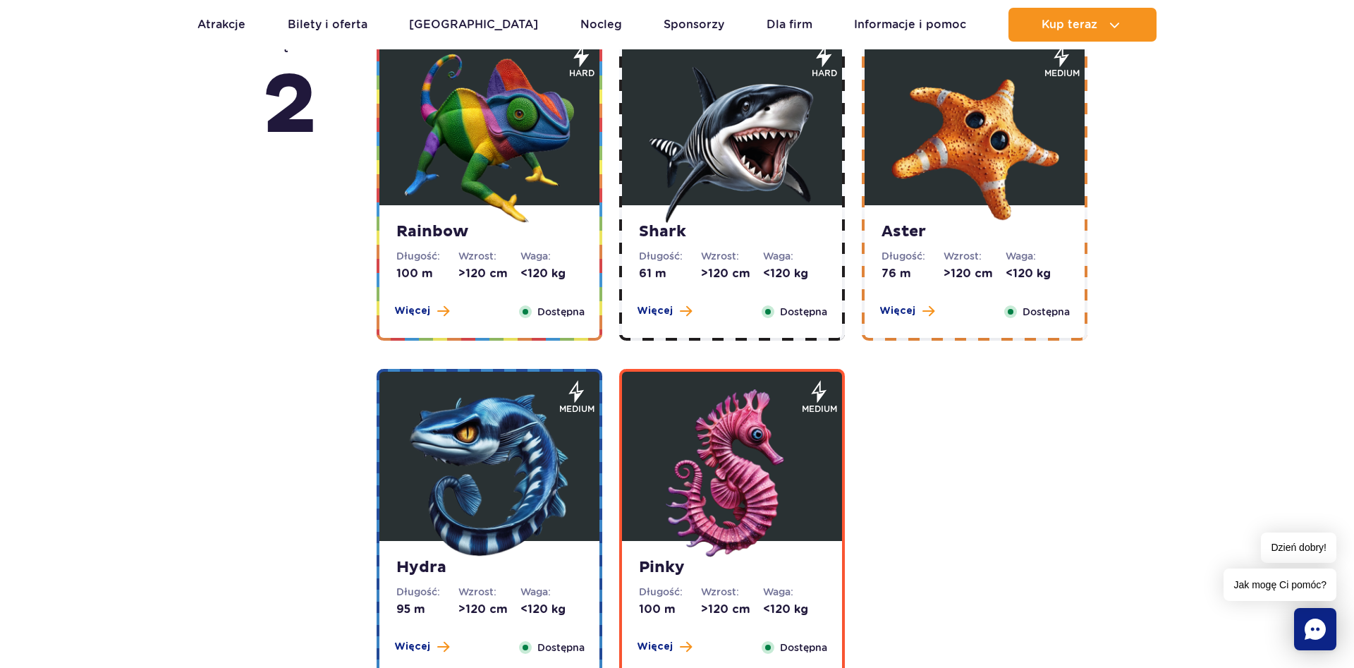
click at [693, 156] on img at bounding box center [732, 138] width 169 height 169
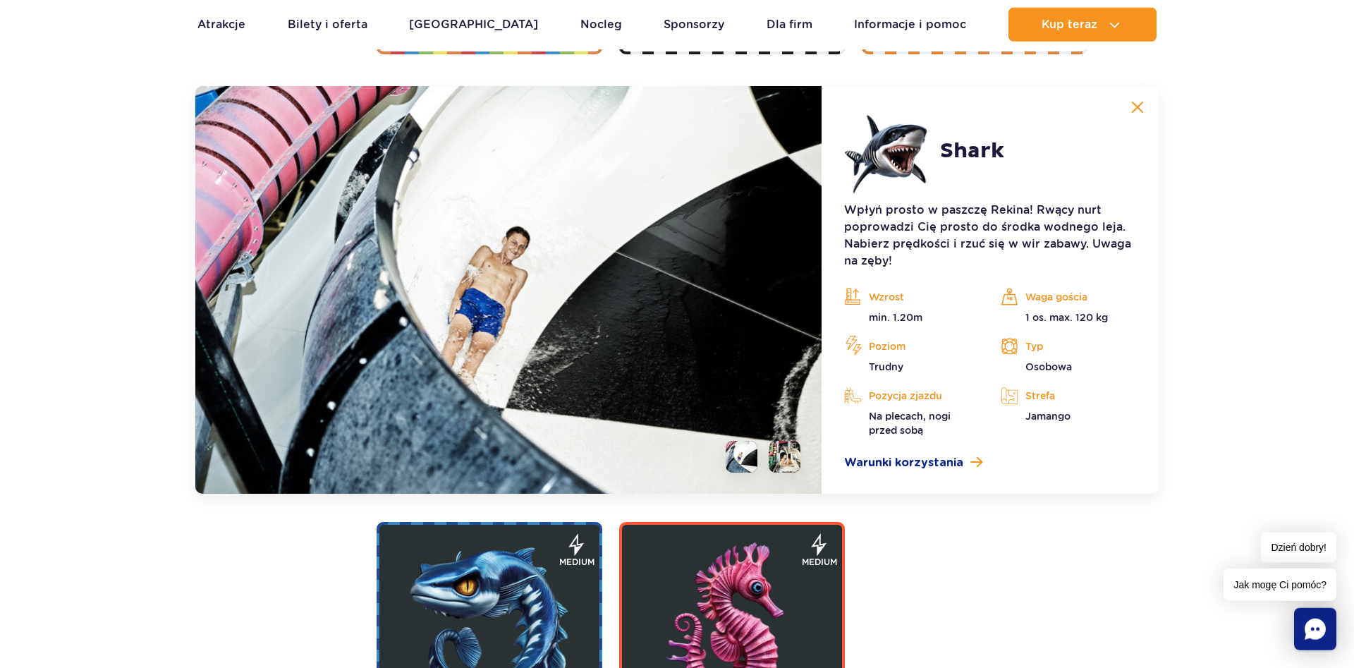
scroll to position [2698, 0]
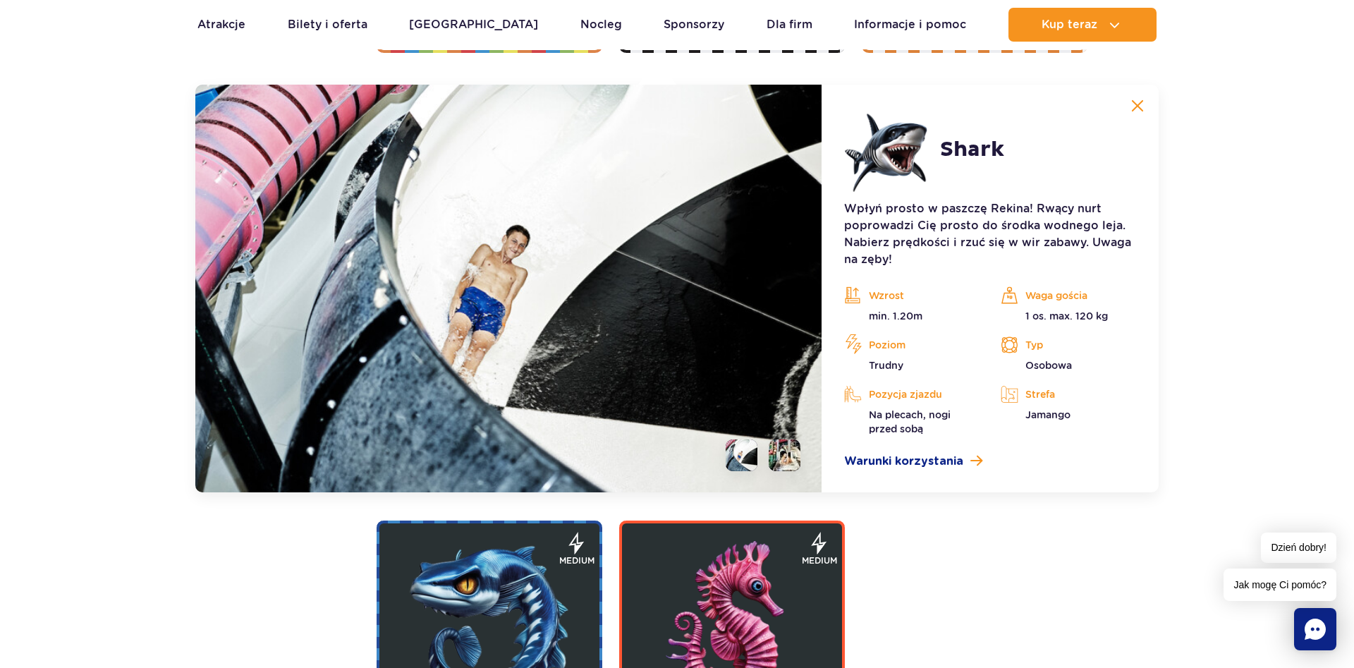
click at [1130, 107] on button at bounding box center [1138, 106] width 28 height 28
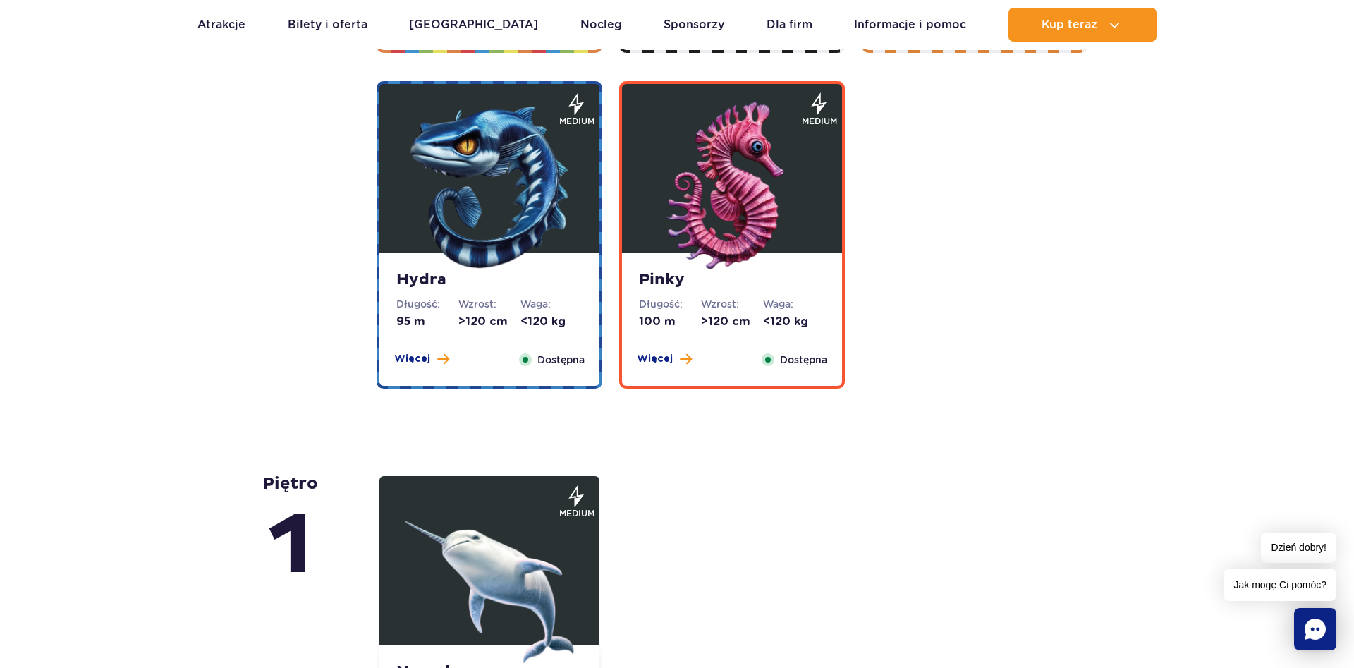
scroll to position [2338, 0]
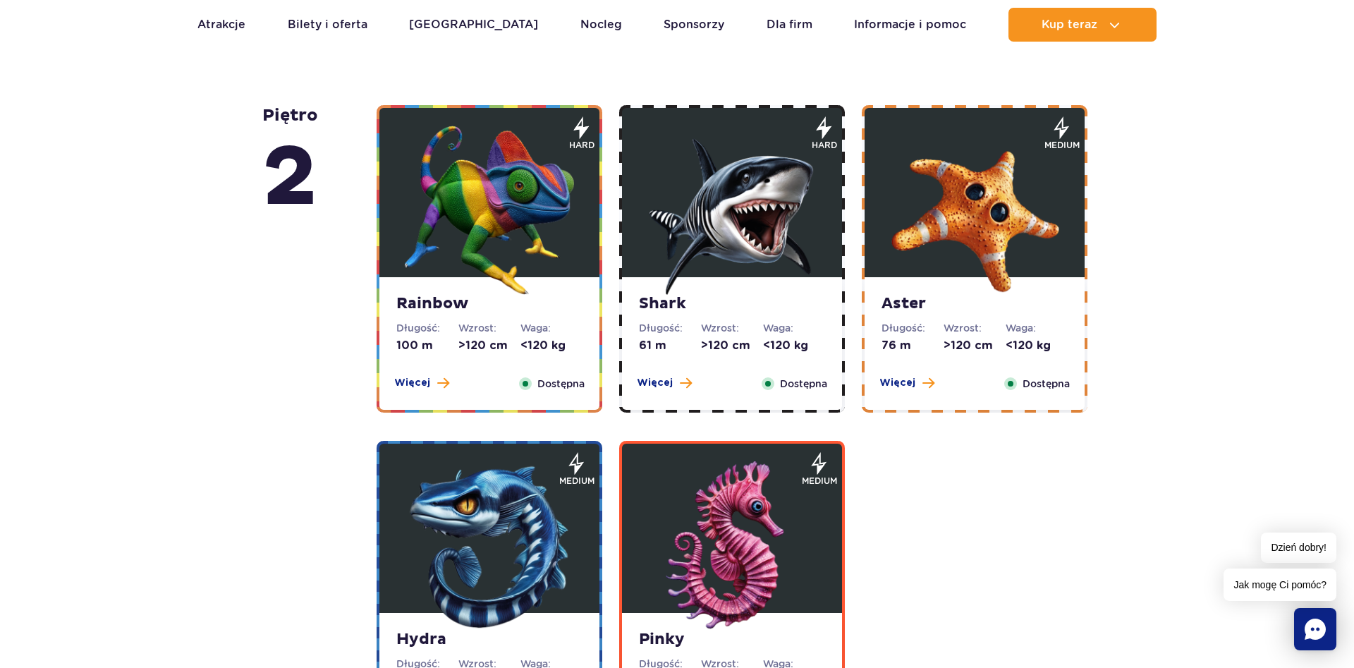
click at [973, 226] on img at bounding box center [974, 210] width 169 height 169
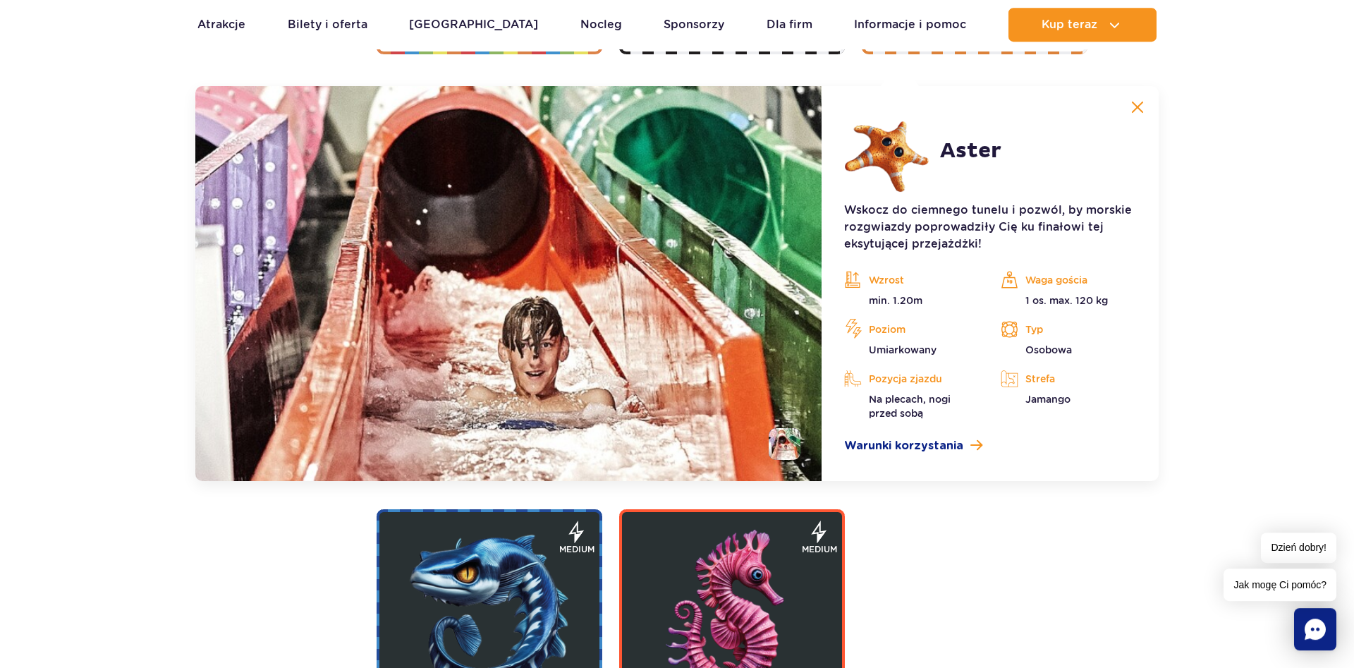
scroll to position [2698, 0]
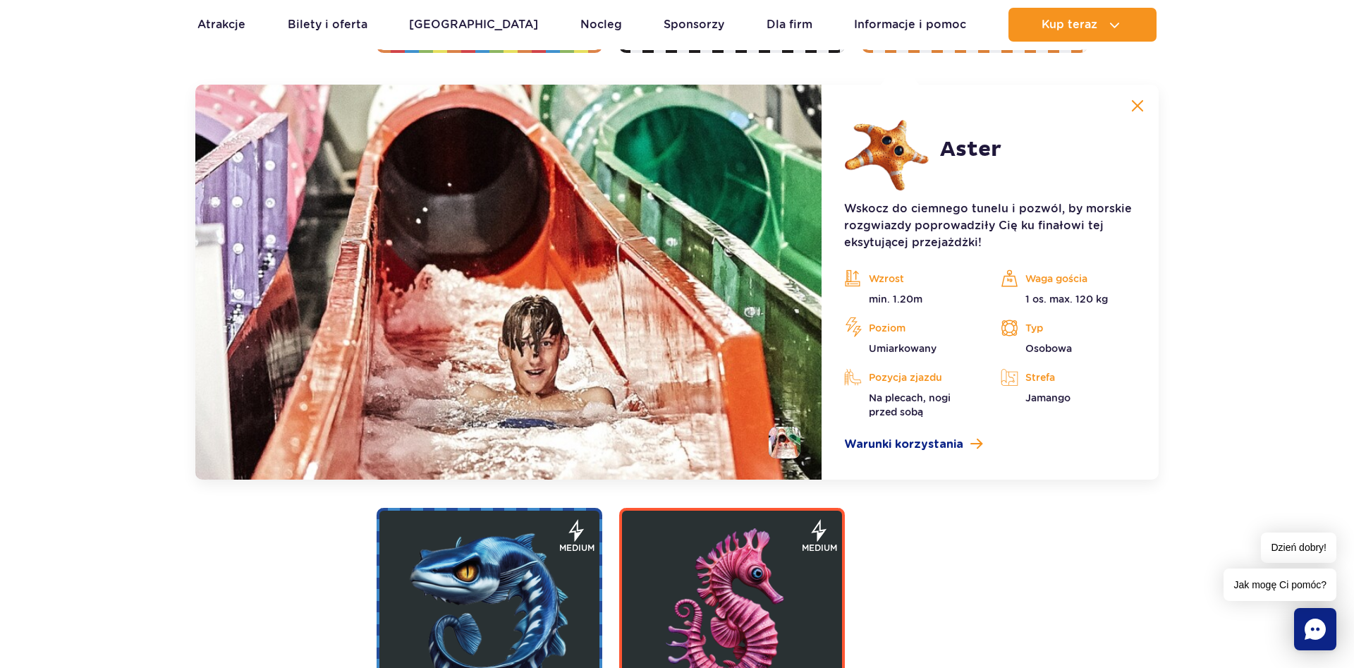
click at [1139, 114] on button at bounding box center [1138, 106] width 28 height 28
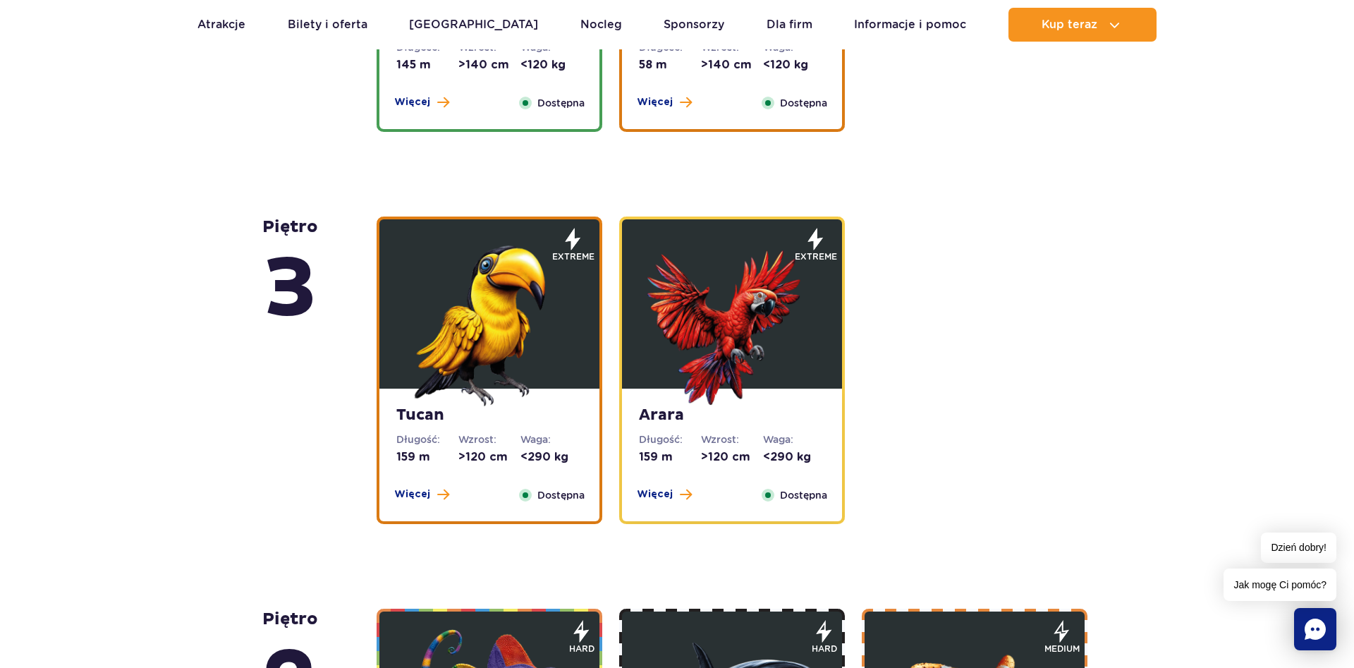
click at [549, 300] on img at bounding box center [489, 321] width 169 height 169
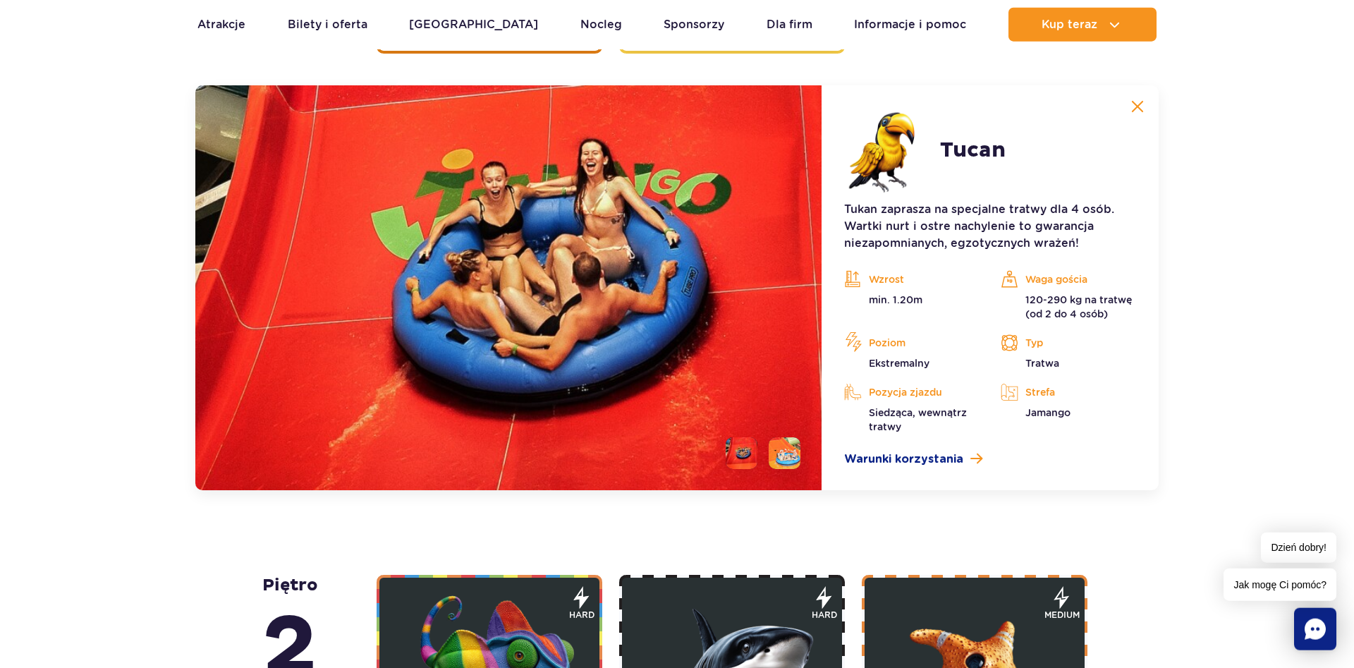
scroll to position [2306, 0]
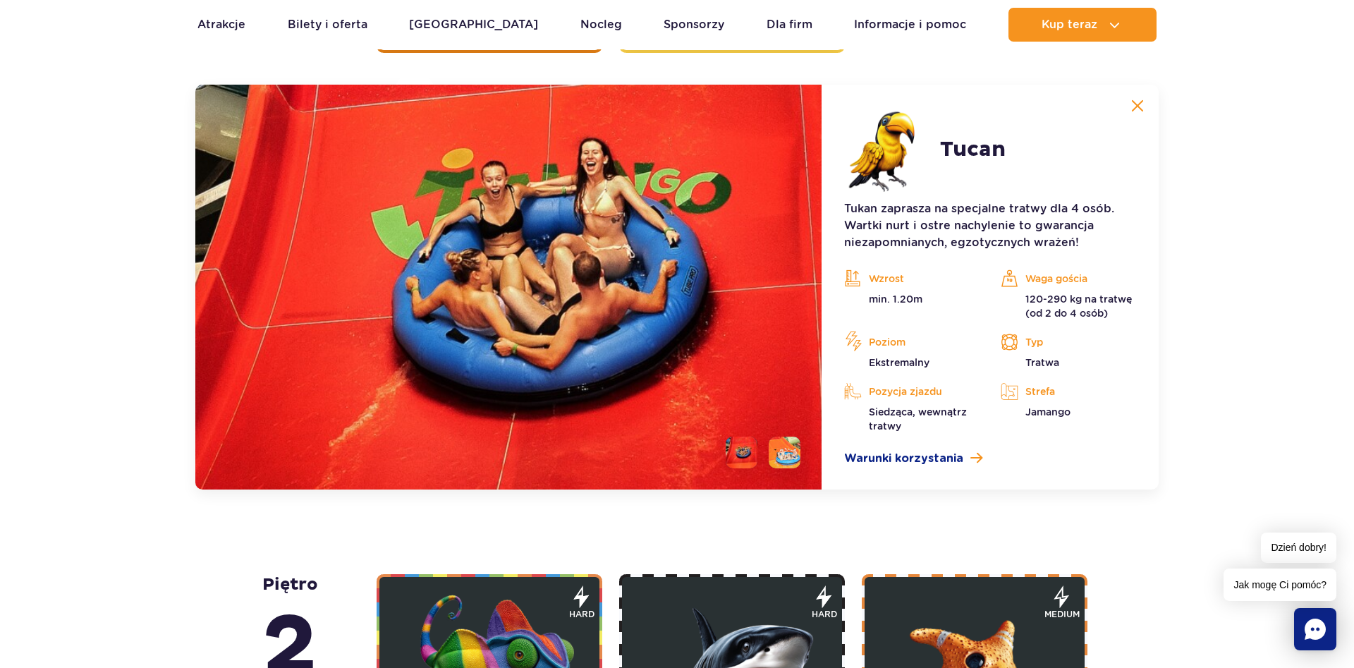
click at [1145, 111] on button at bounding box center [1138, 106] width 28 height 28
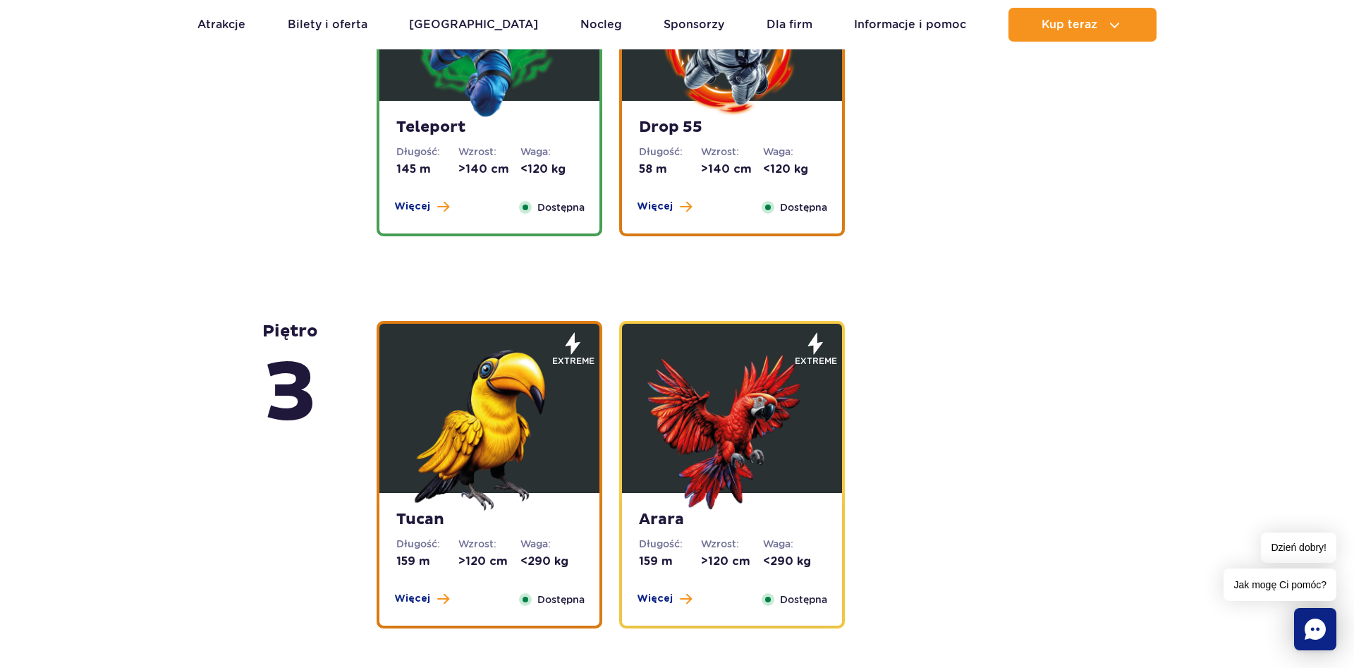
click at [782, 380] on img at bounding box center [732, 425] width 169 height 169
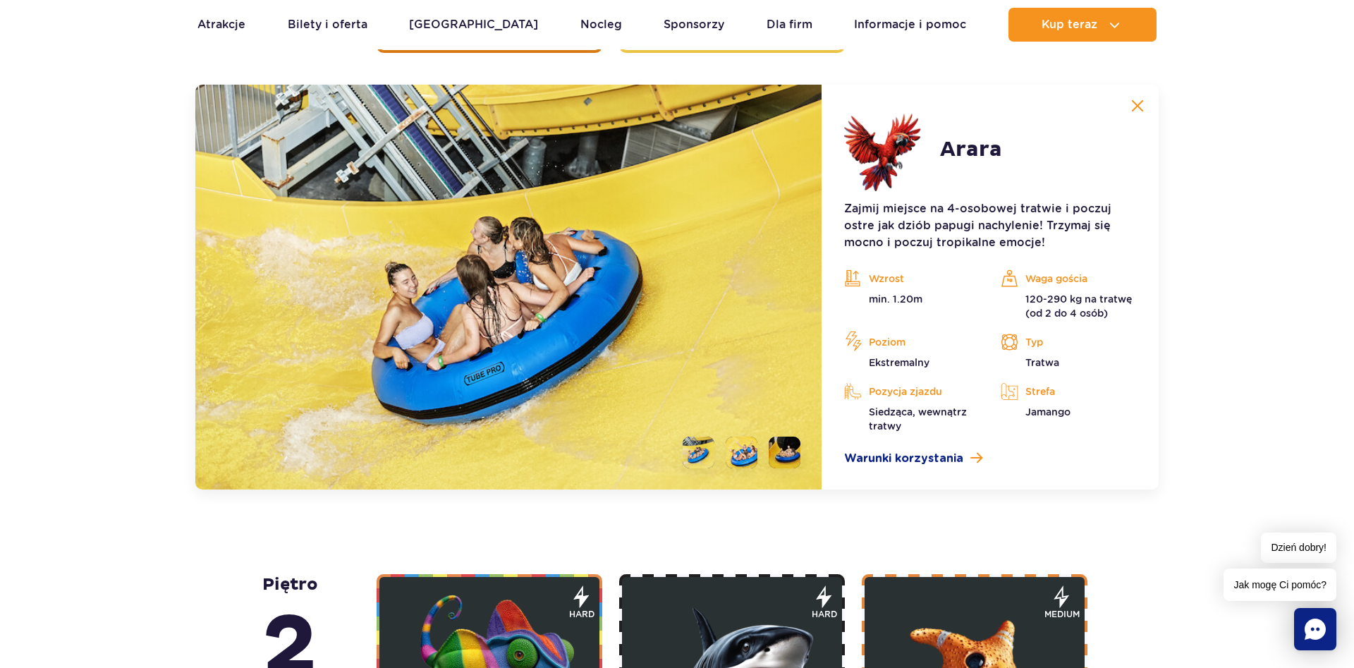
click at [1141, 102] on img at bounding box center [1137, 105] width 13 height 13
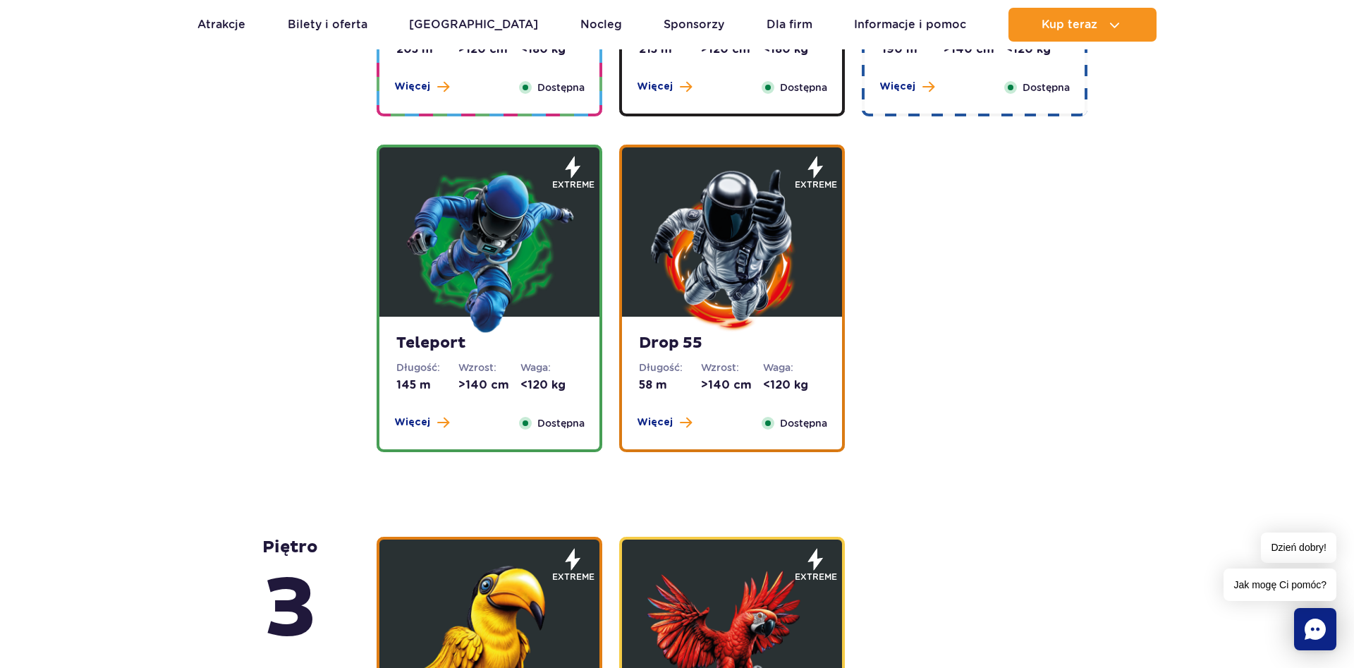
click at [513, 211] on img at bounding box center [489, 249] width 169 height 169
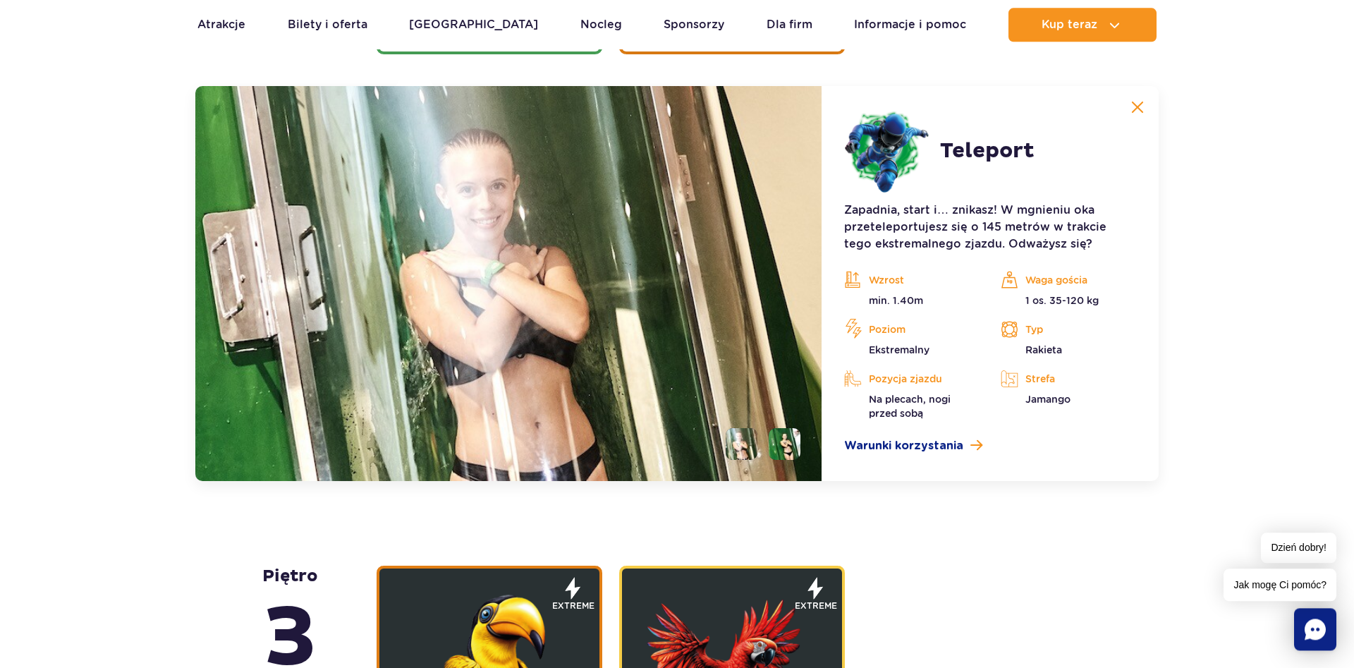
scroll to position [1914, 0]
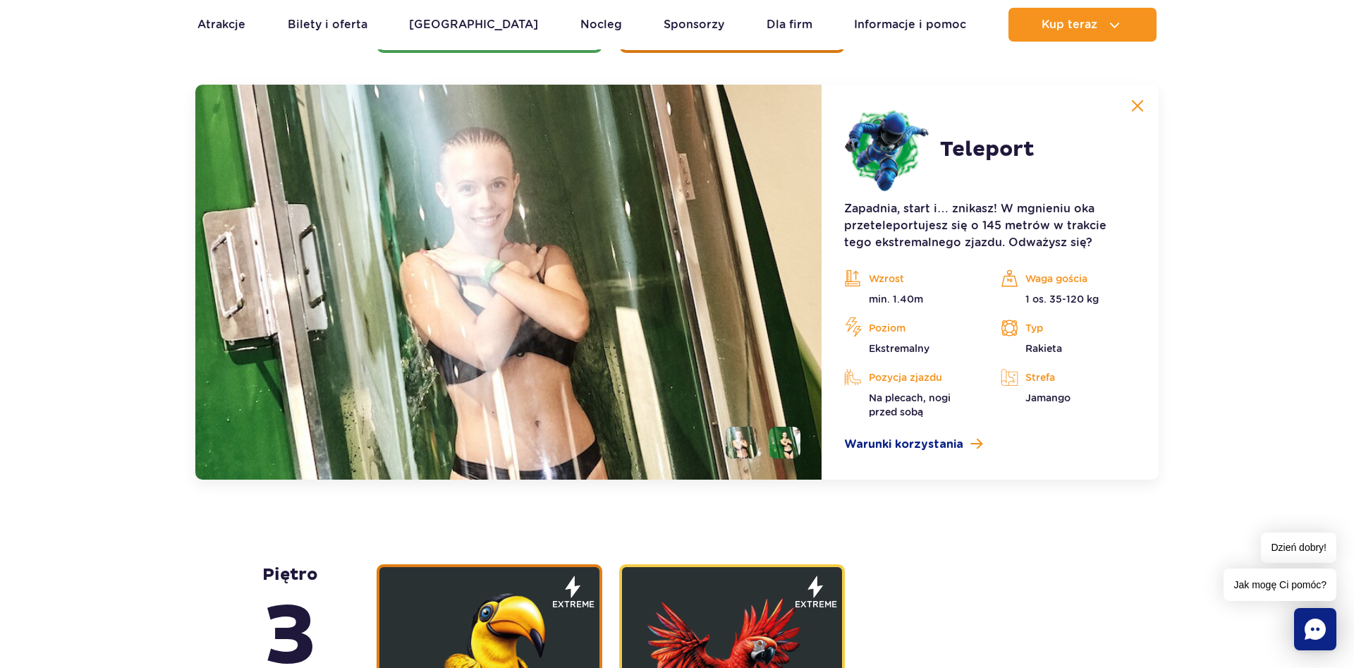
click at [1133, 104] on img at bounding box center [1137, 105] width 13 height 13
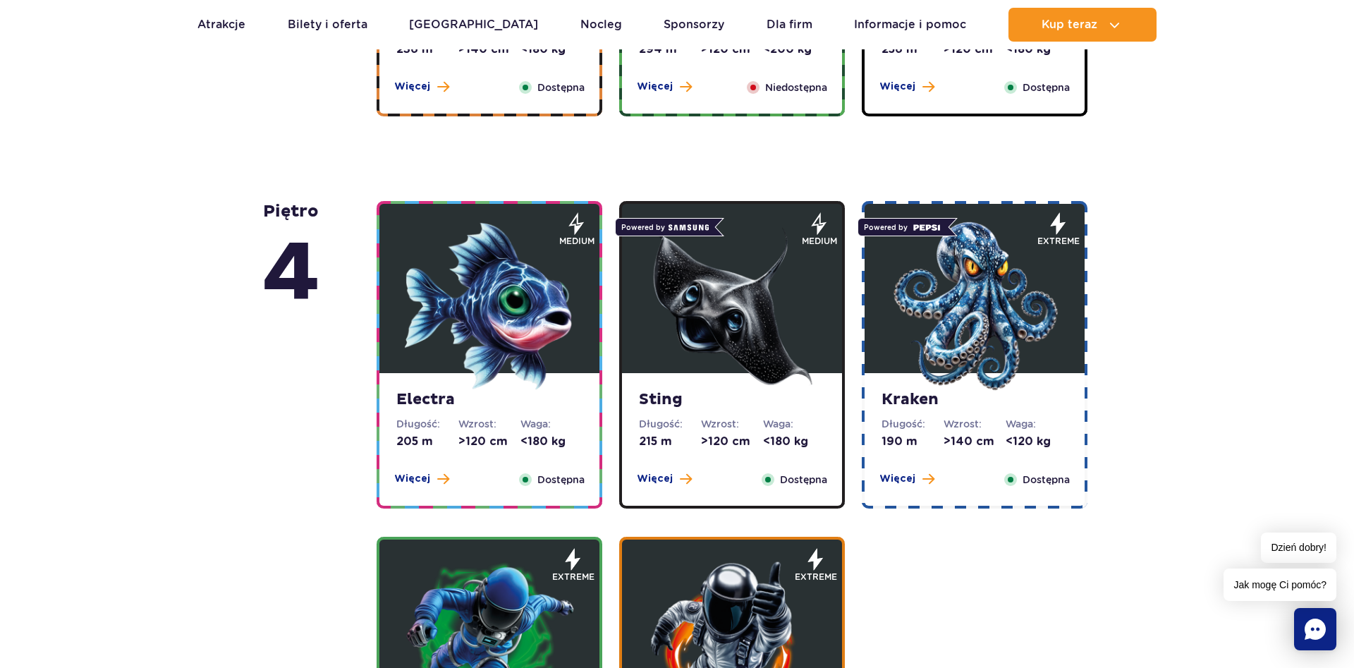
scroll to position [1266, 0]
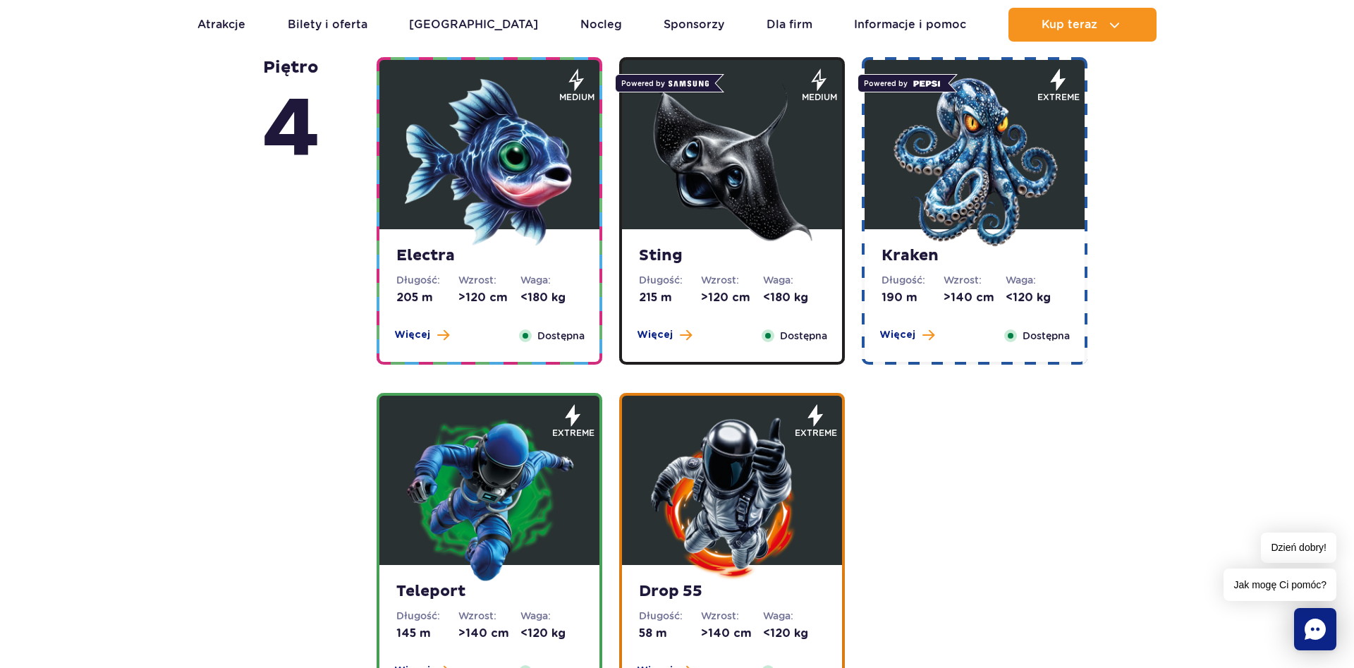
click at [783, 424] on img at bounding box center [732, 497] width 169 height 169
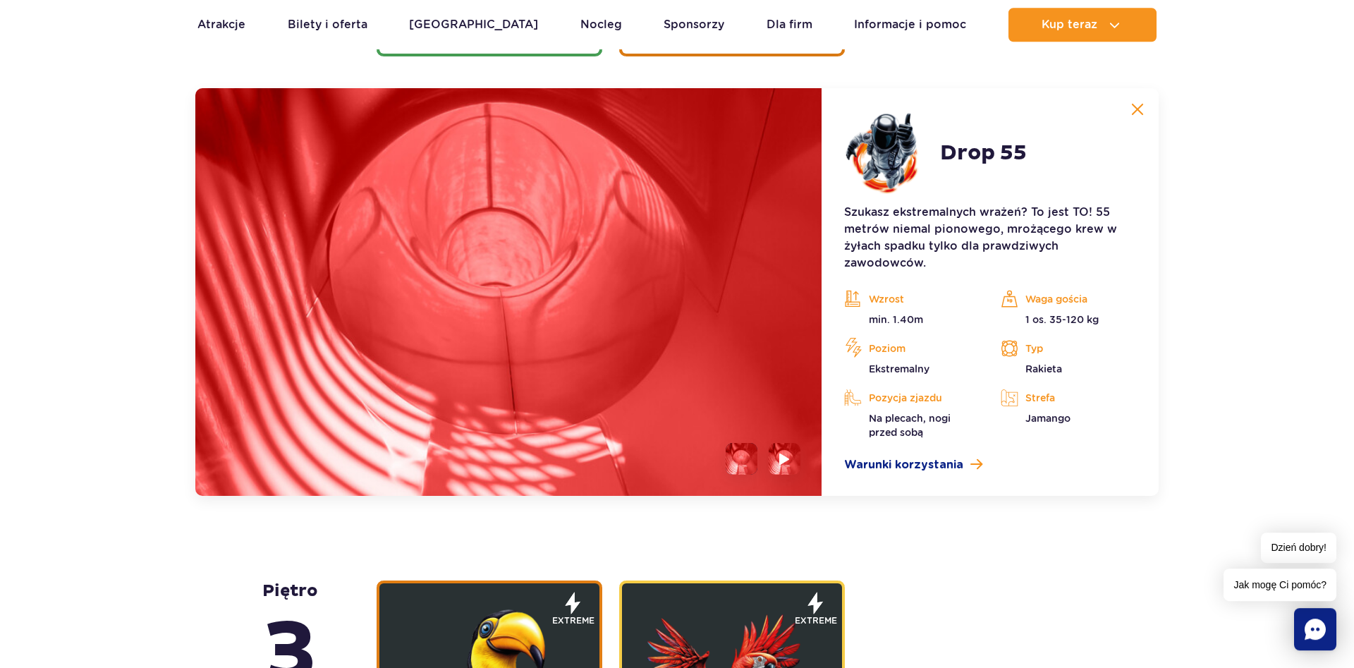
scroll to position [1914, 0]
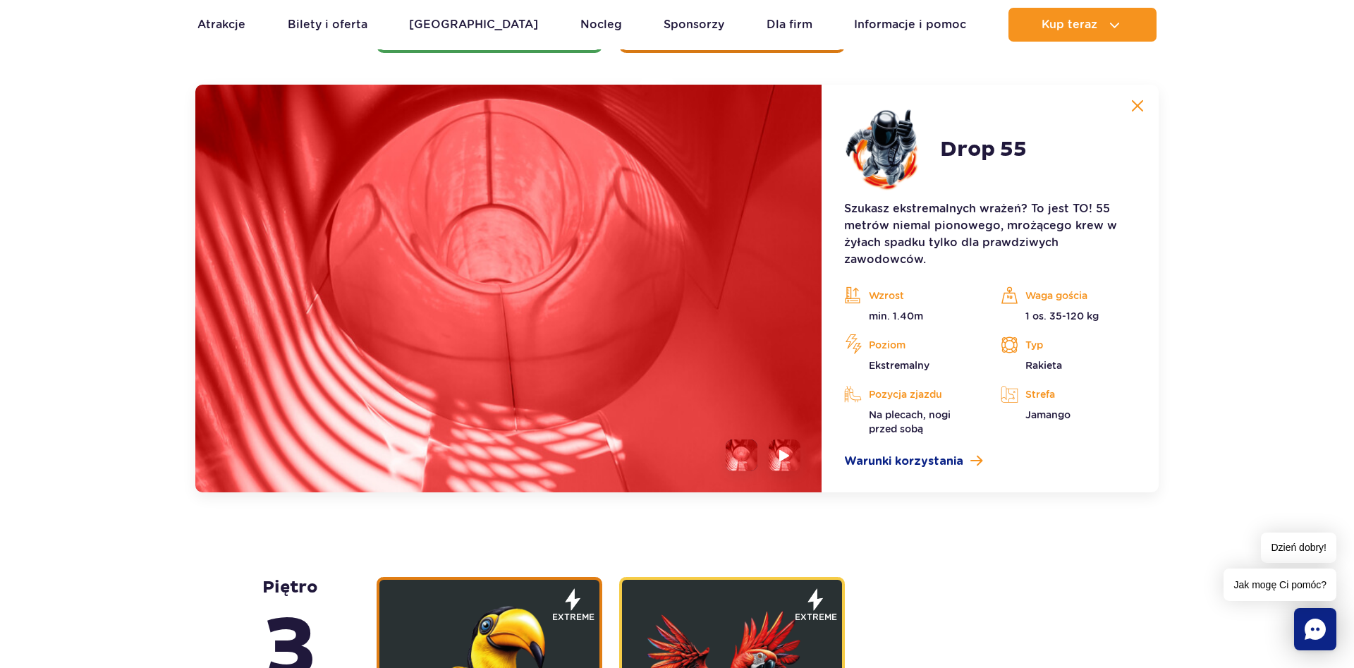
click at [1131, 105] on button at bounding box center [1138, 106] width 28 height 28
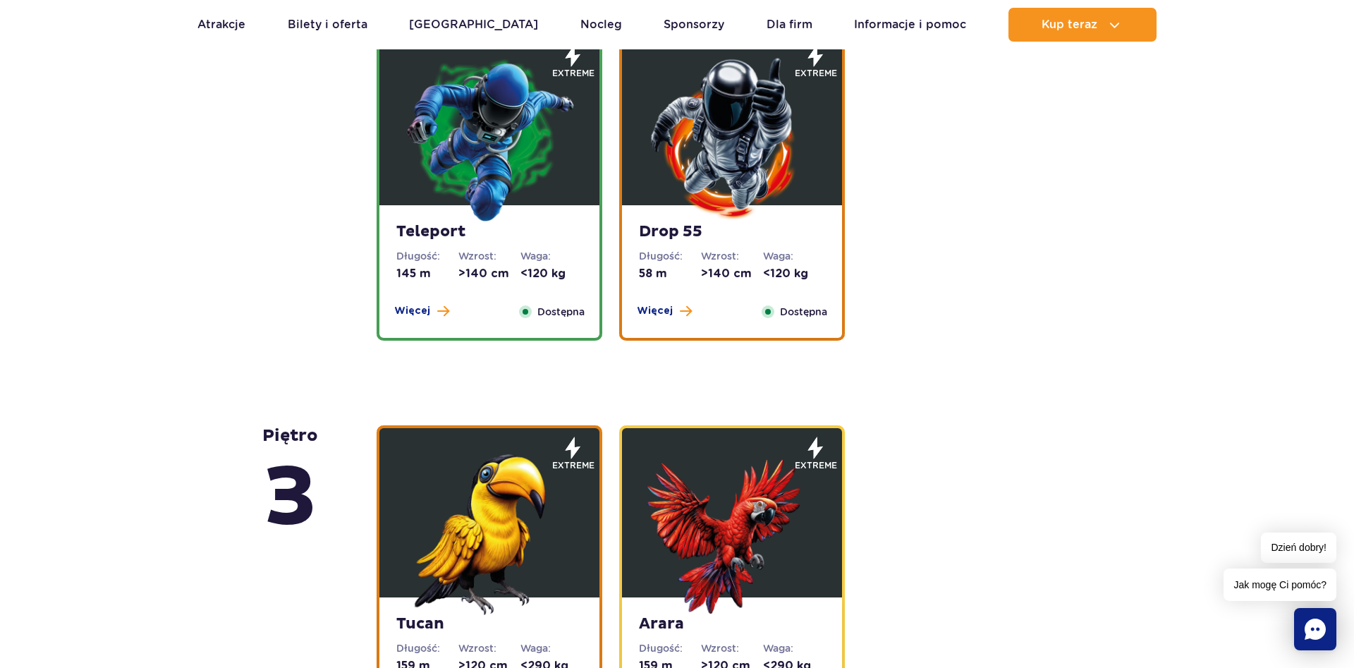
scroll to position [1266, 0]
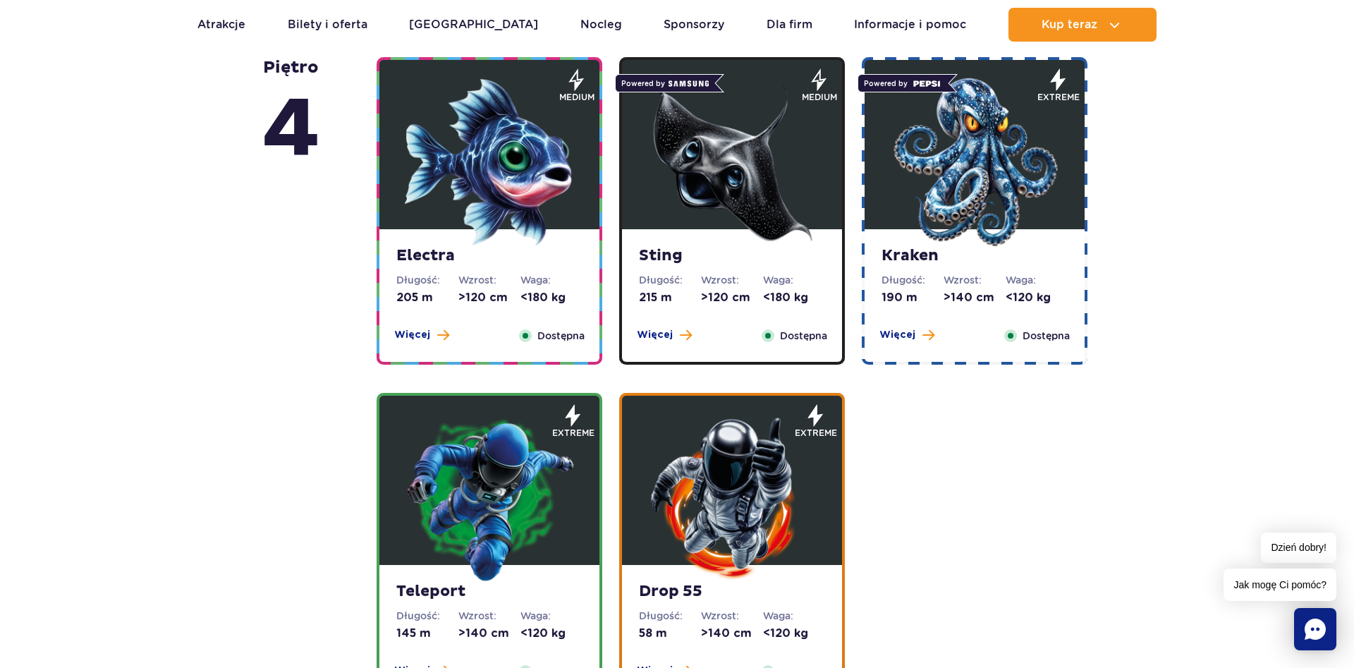
click at [532, 189] on img at bounding box center [489, 162] width 169 height 169
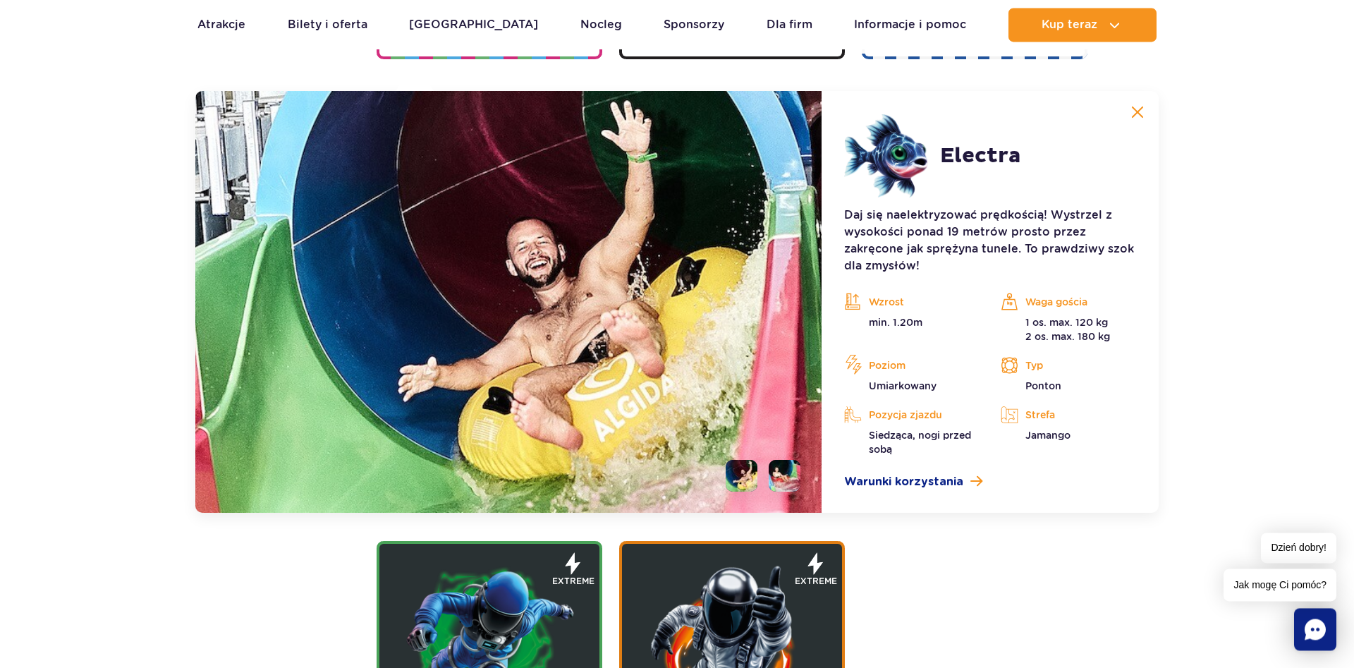
scroll to position [1578, 0]
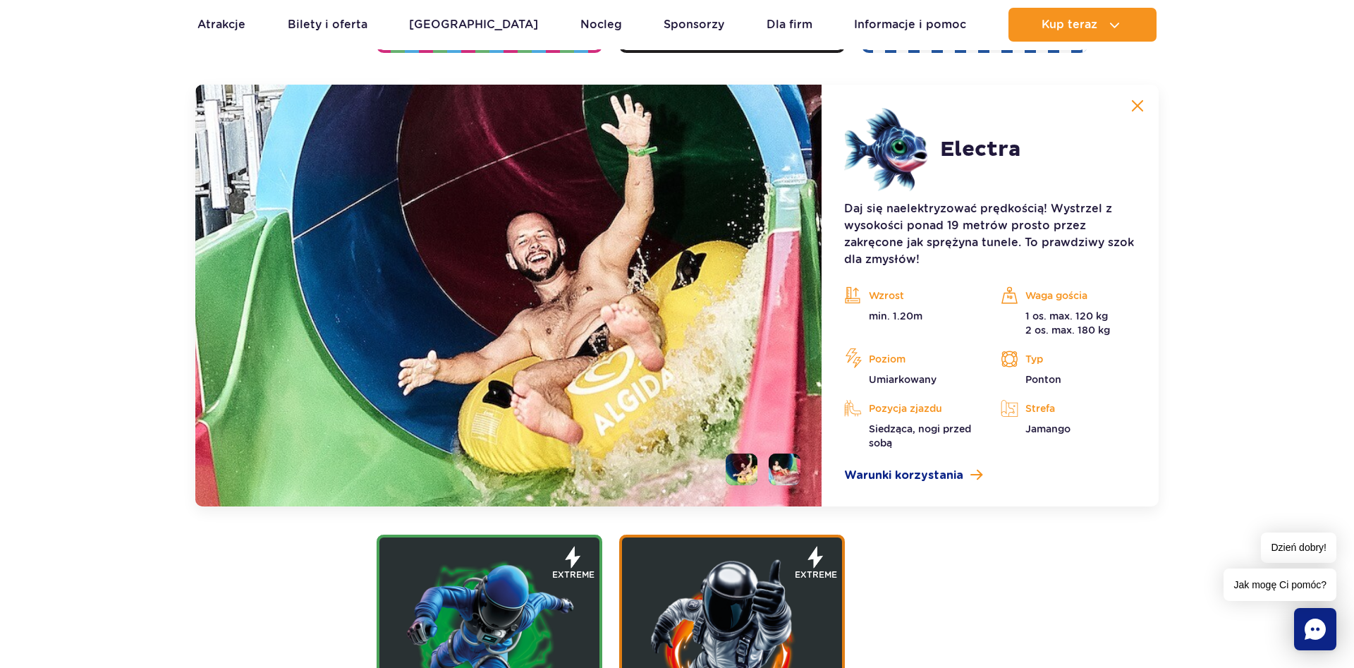
click at [1139, 101] on img at bounding box center [1137, 105] width 13 height 13
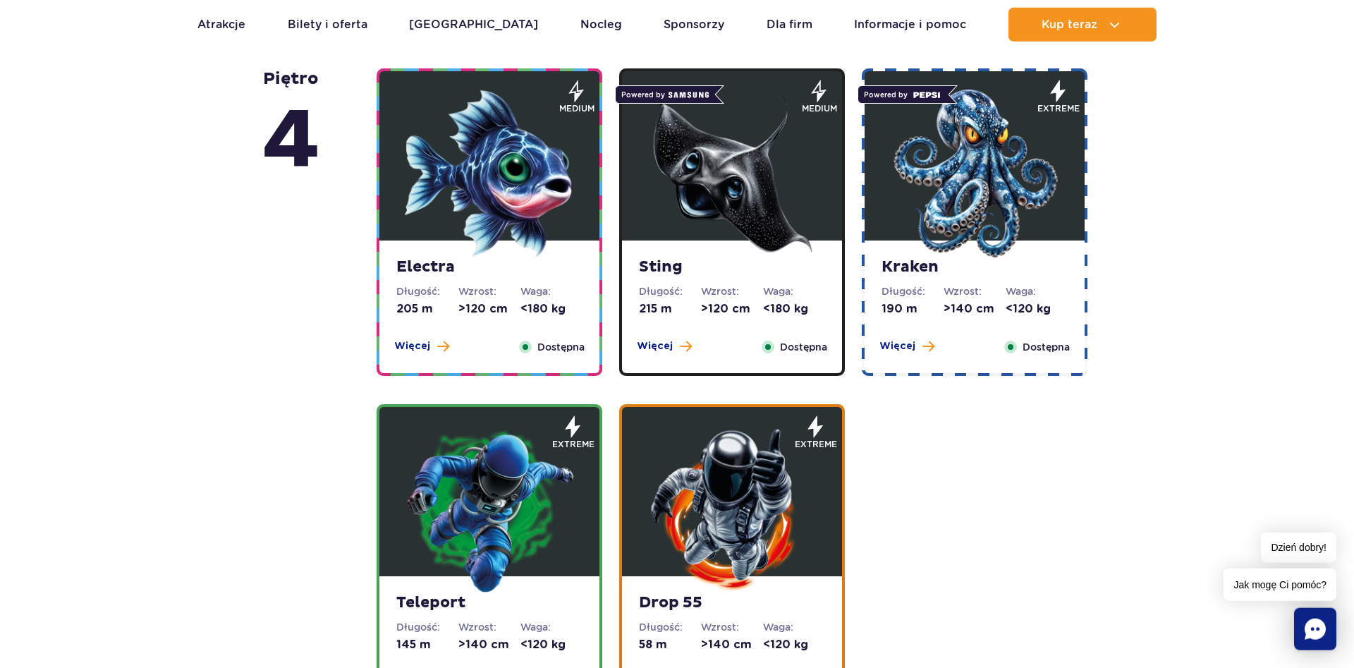
scroll to position [1218, 0]
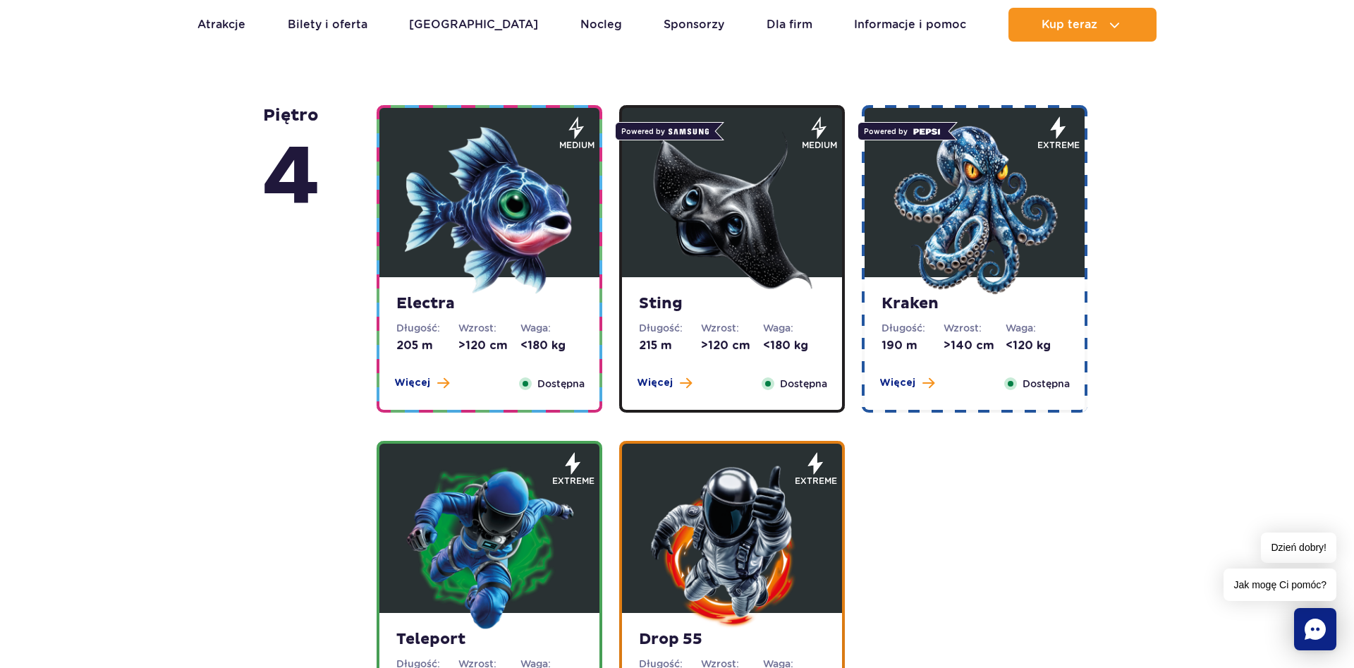
click at [780, 170] on img at bounding box center [732, 210] width 169 height 169
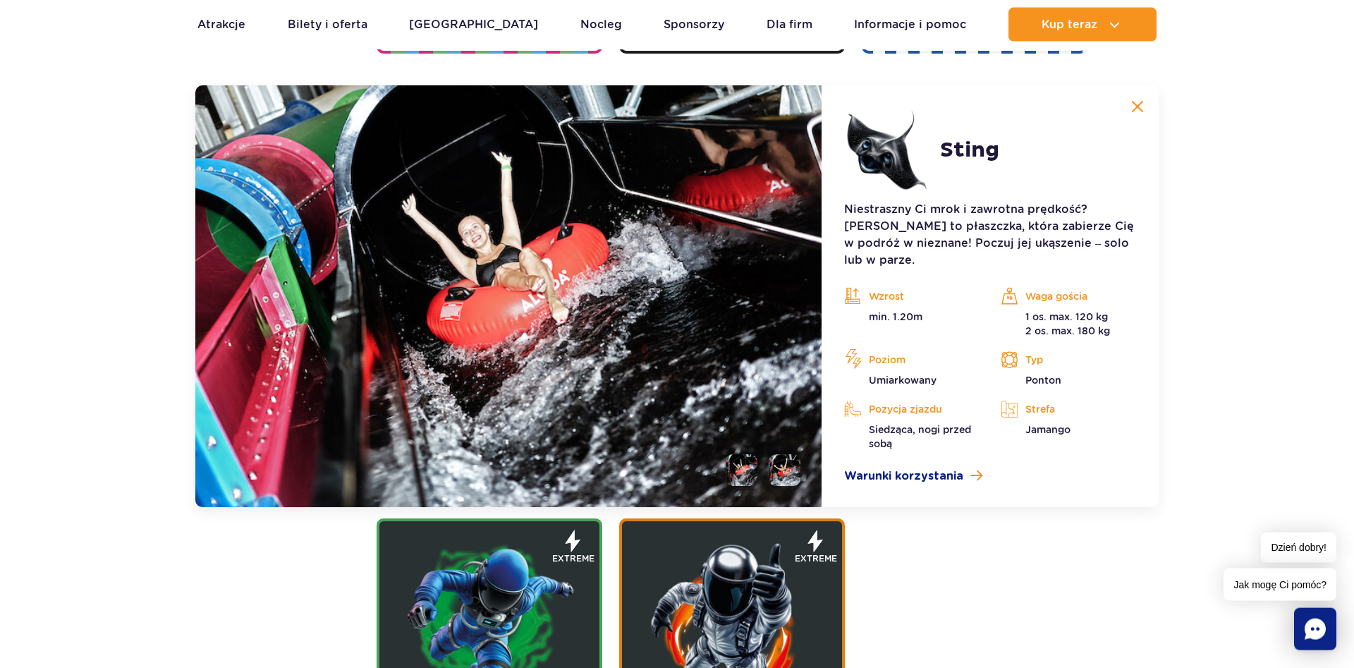
scroll to position [1578, 0]
click at [1139, 98] on button at bounding box center [1138, 106] width 28 height 28
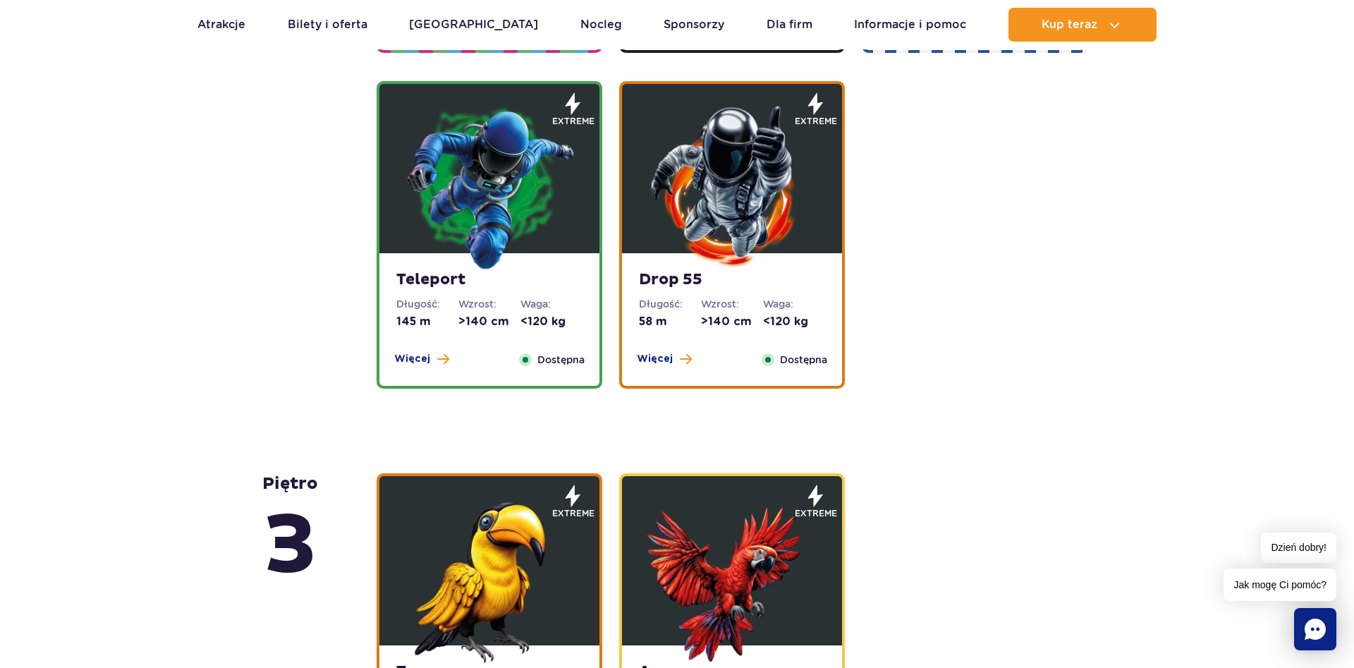
scroll to position [1290, 0]
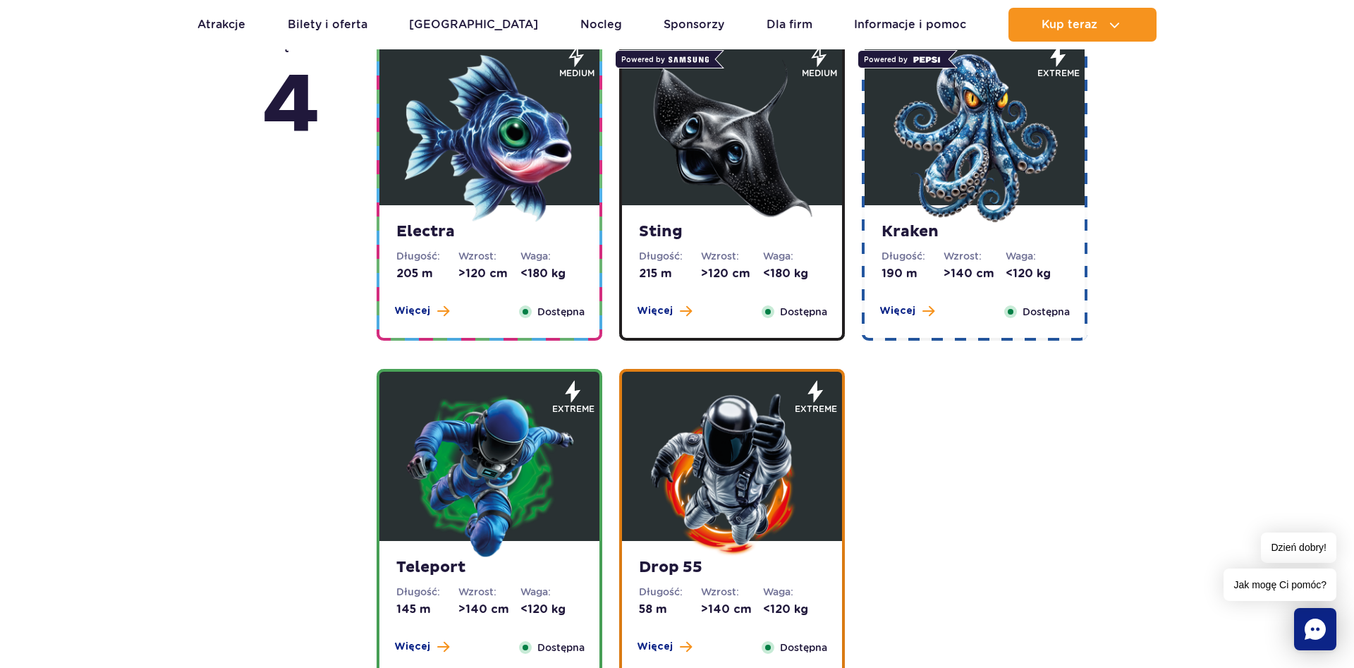
click at [1034, 186] on img at bounding box center [974, 138] width 169 height 169
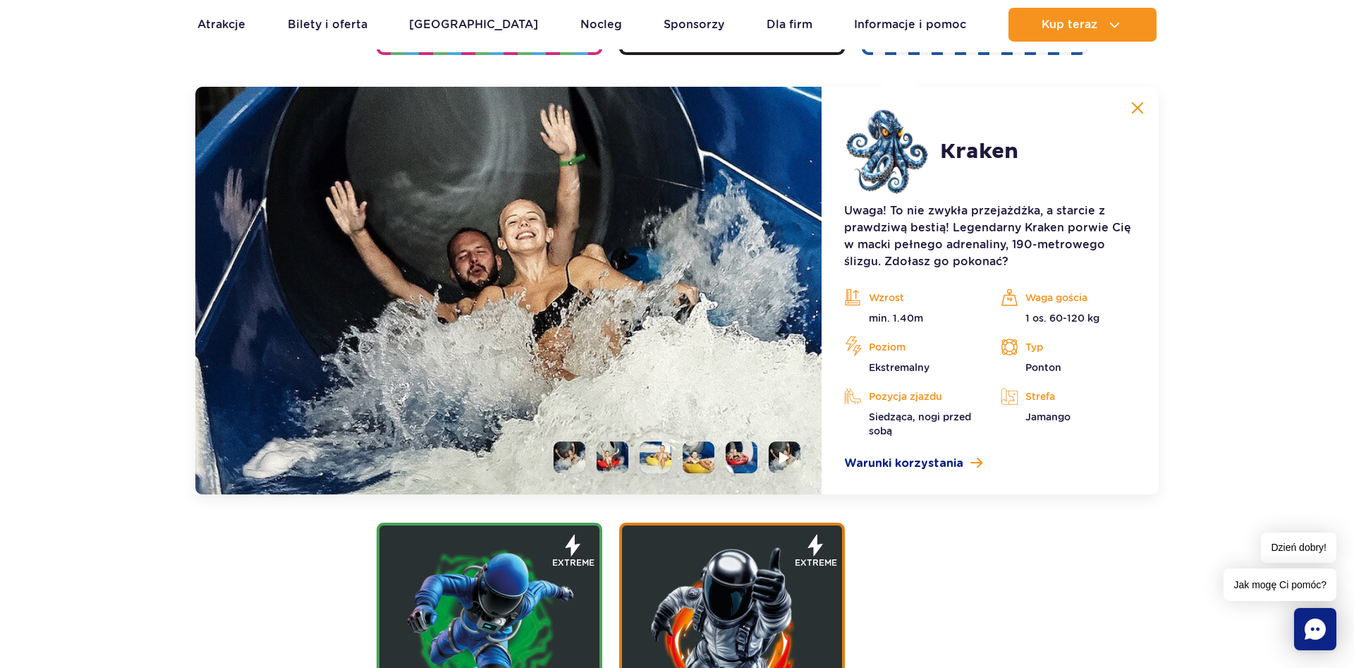
scroll to position [1578, 0]
